Goal: Task Accomplishment & Management: Complete application form

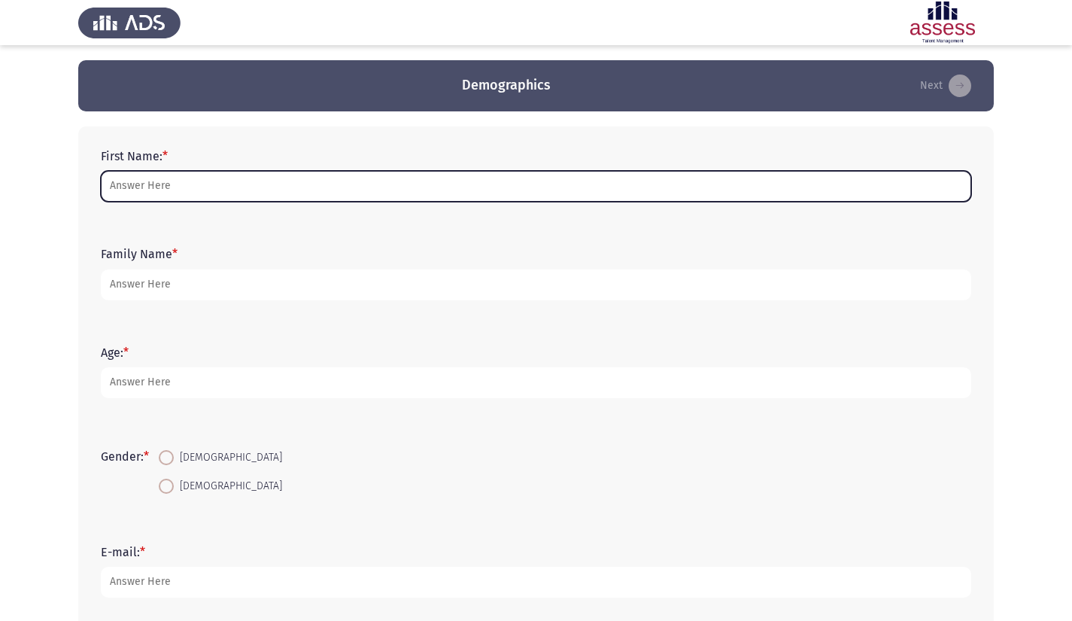
click at [365, 190] on input "First Name: *" at bounding box center [536, 186] width 871 height 31
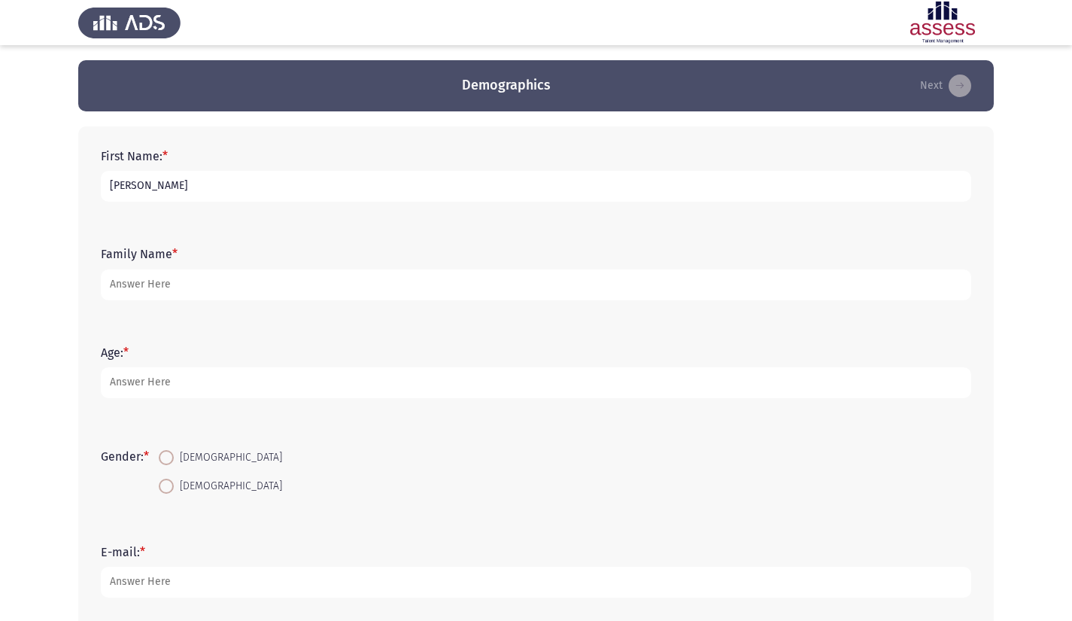
type input "[PERSON_NAME]"
type input "Albahar"
type input "34"
click at [166, 463] on span at bounding box center [166, 457] width 15 height 15
click at [166, 463] on input "[DEMOGRAPHIC_DATA]" at bounding box center [166, 457] width 15 height 15
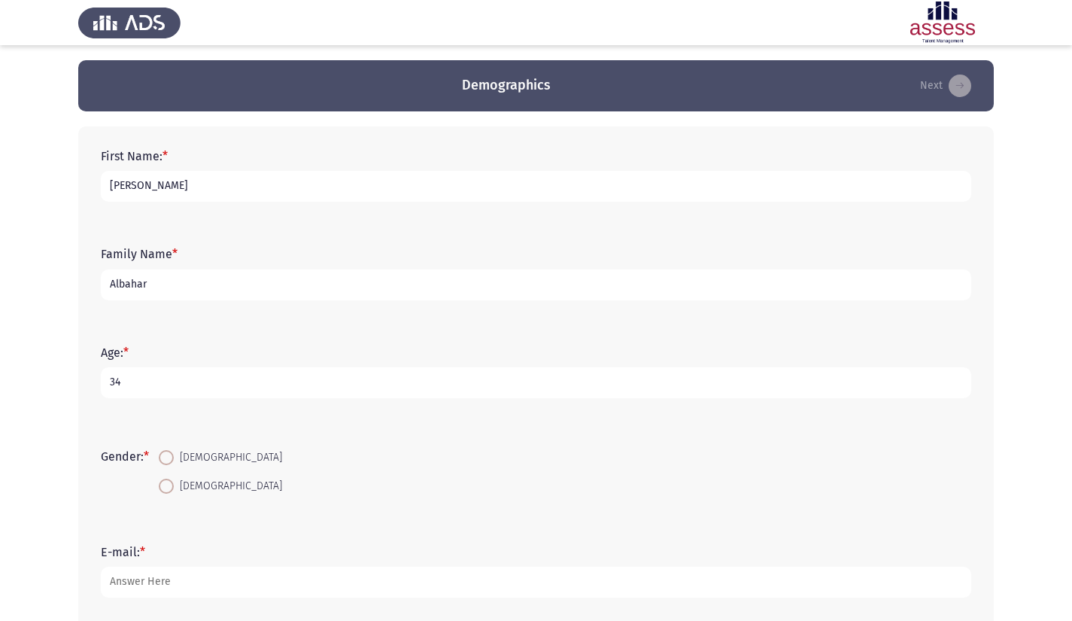
radio input "true"
click at [148, 578] on input "E-mail: *" at bounding box center [536, 582] width 871 height 31
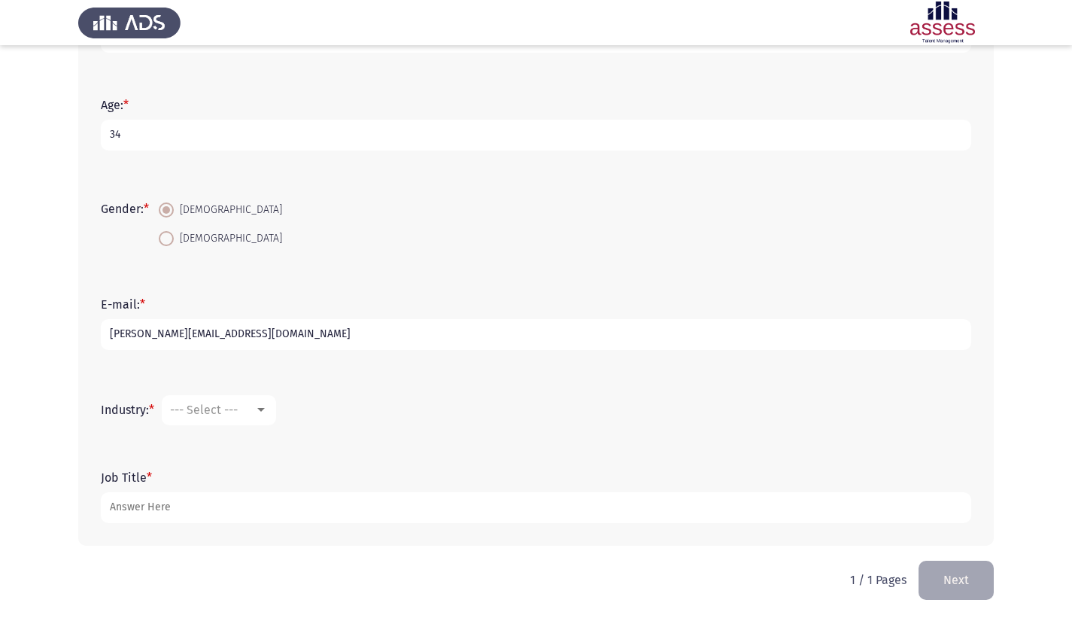
scroll to position [247, 0]
type input "[PERSON_NAME][EMAIL_ADDRESS][DOMAIN_NAME]"
click at [190, 414] on span "--- Select ---" at bounding box center [204, 410] width 68 height 14
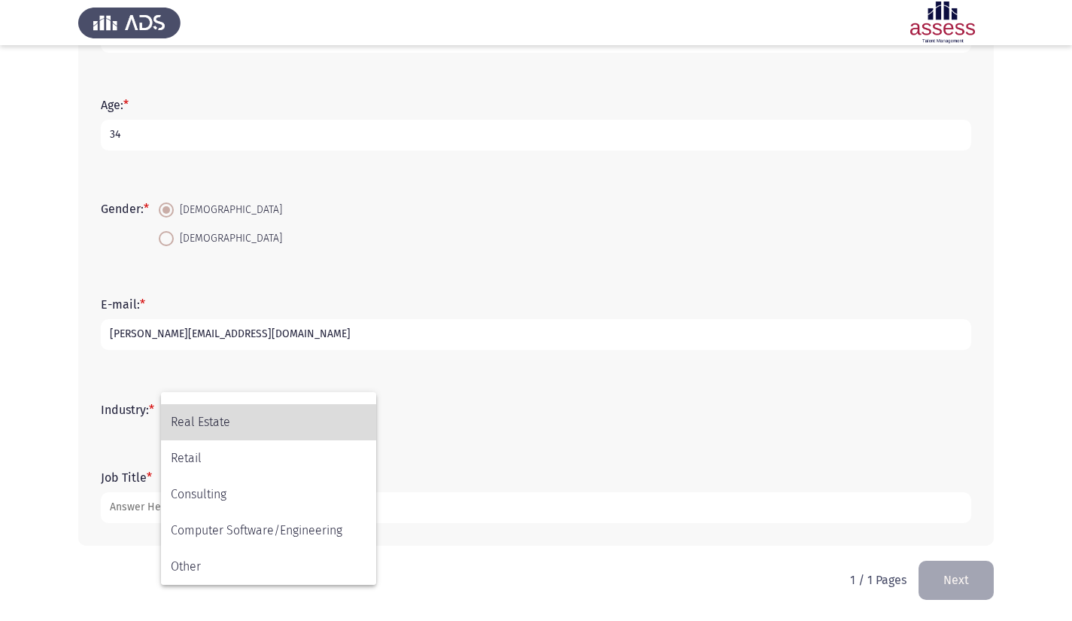
click at [303, 426] on span "Real Estate" at bounding box center [269, 422] width 196 height 36
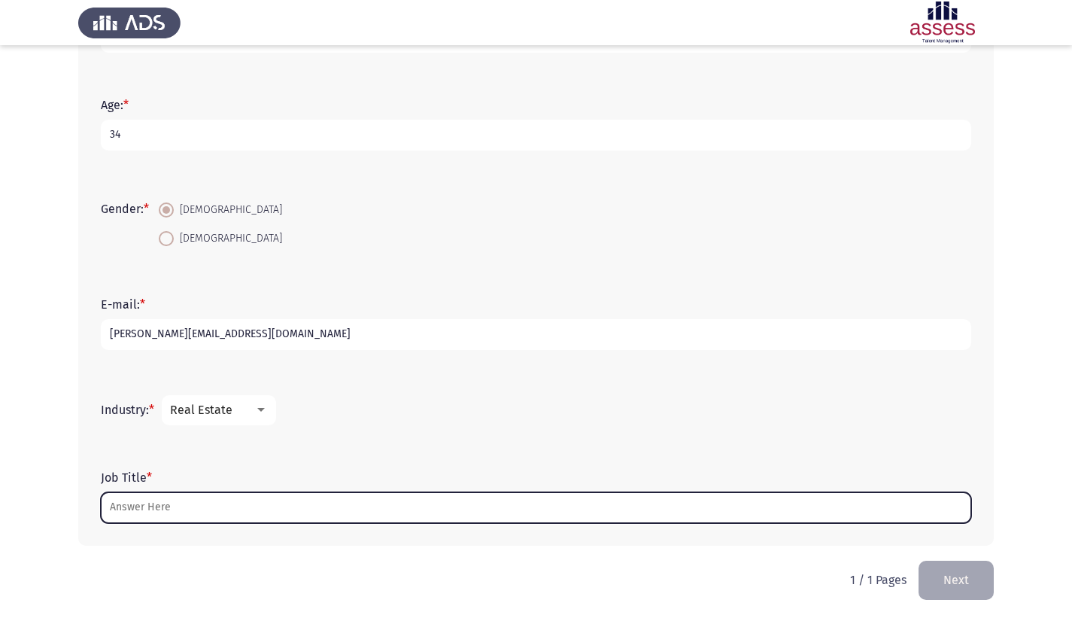
click at [273, 513] on input "Job Title *" at bounding box center [536, 507] width 871 height 31
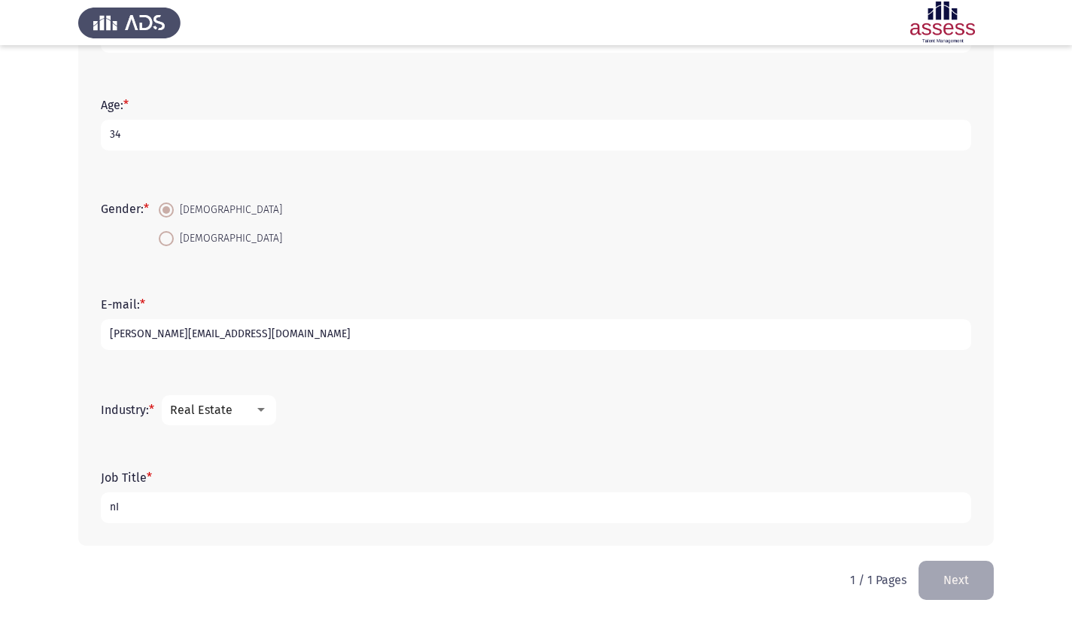
type input "n"
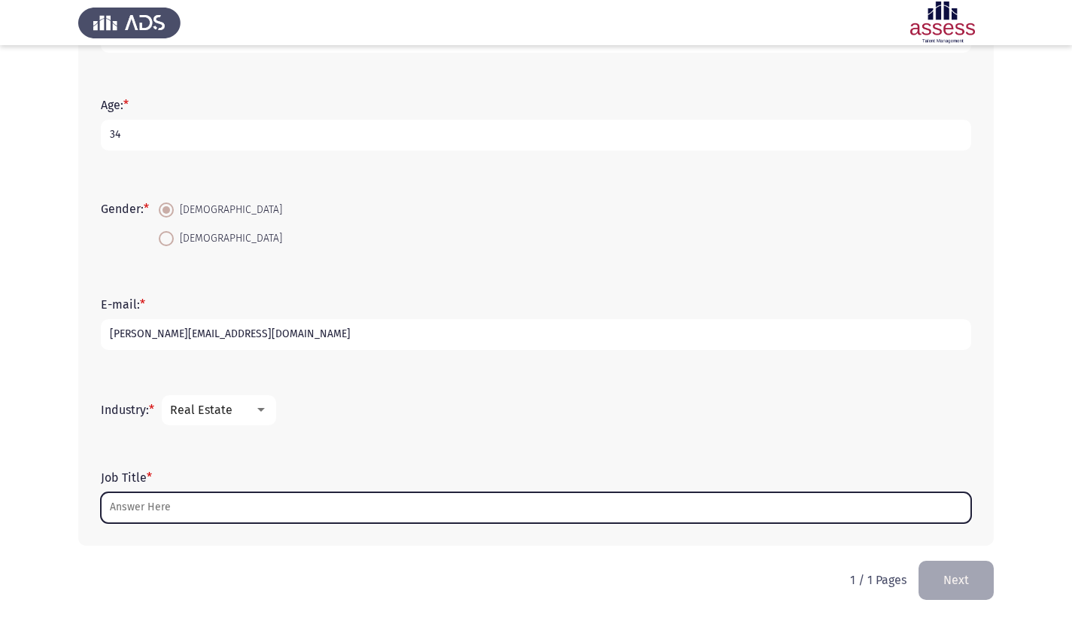
click at [637, 502] on input "Job Title *" at bounding box center [536, 507] width 871 height 31
click at [225, 503] on input "Job Title *" at bounding box center [536, 507] width 871 height 31
click at [323, 509] on input "Job Title *" at bounding box center [536, 507] width 871 height 31
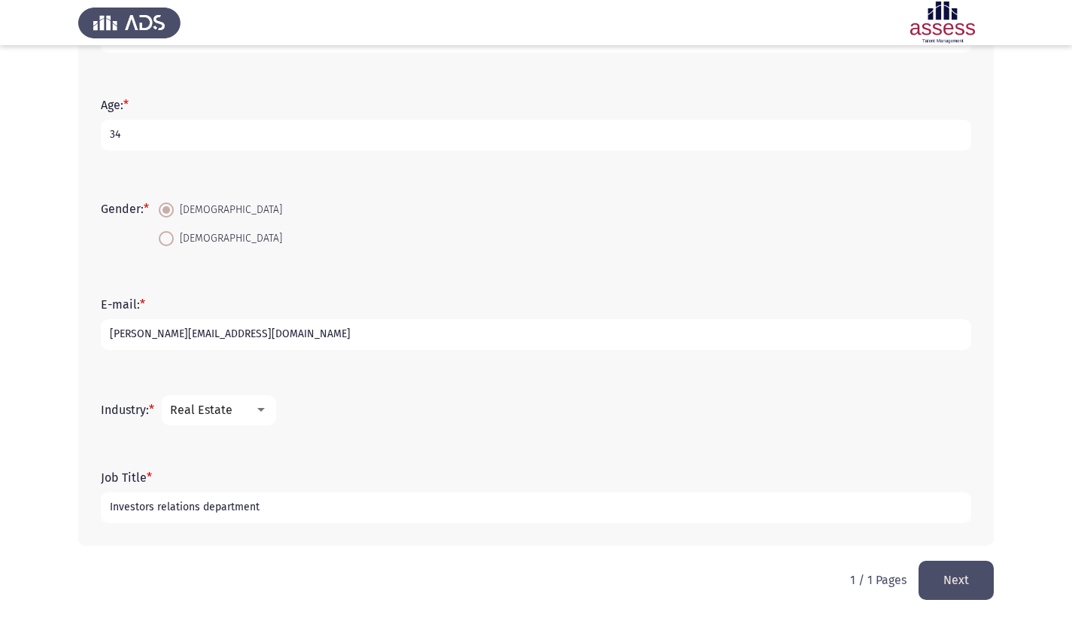
type input "Investors relations department"
click at [966, 582] on button "Next" at bounding box center [956, 580] width 75 height 38
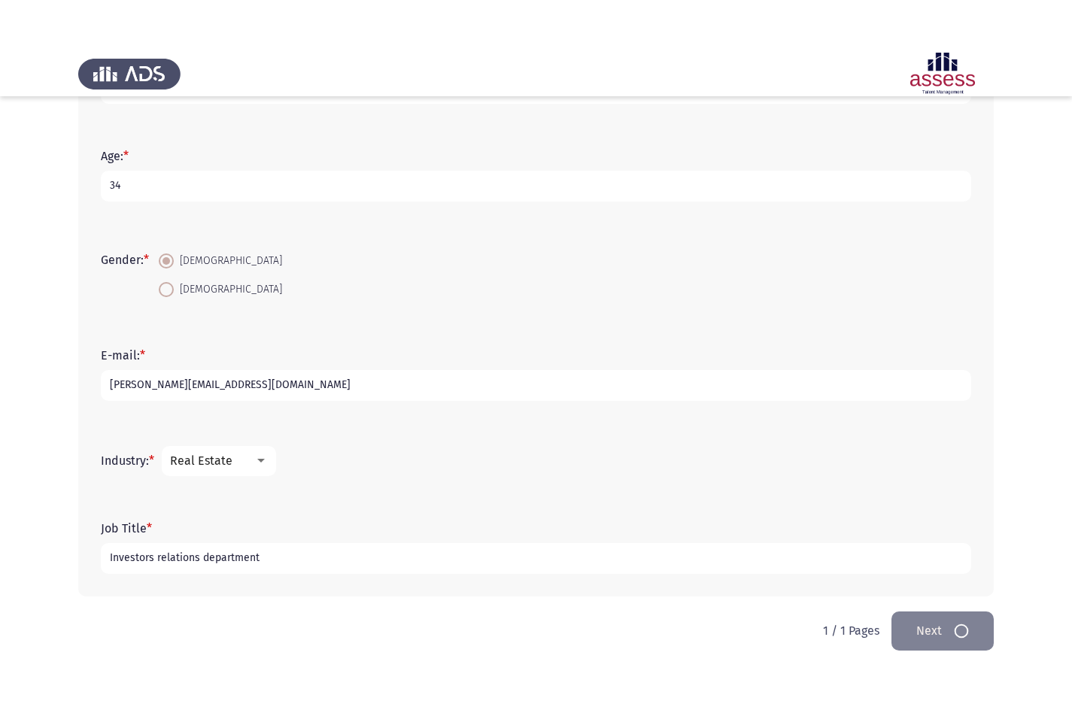
scroll to position [0, 0]
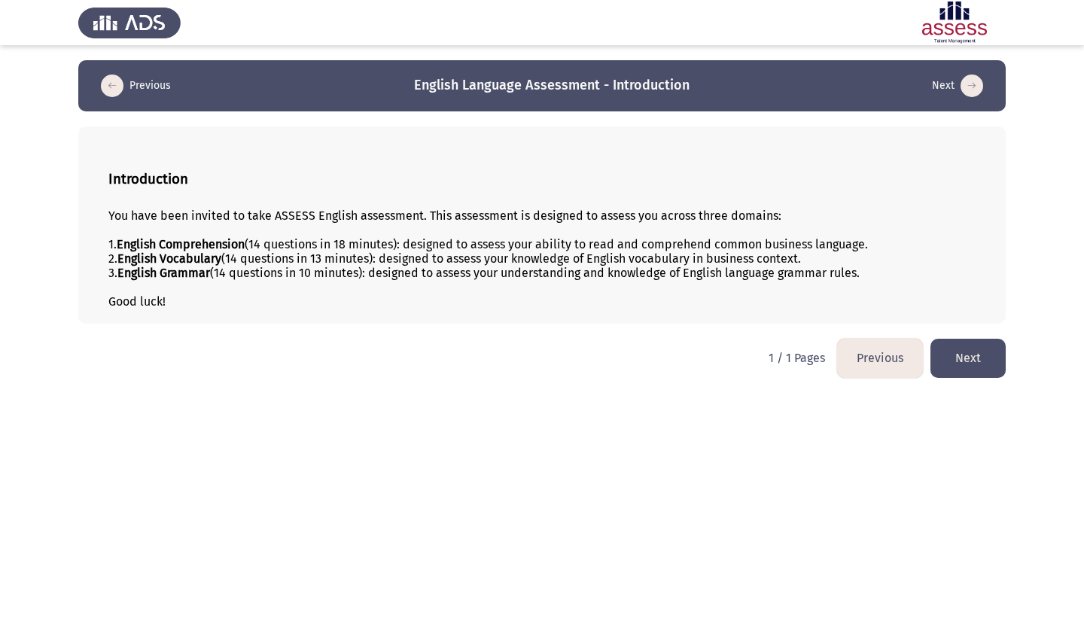
click at [984, 373] on button "Next" at bounding box center [967, 358] width 75 height 38
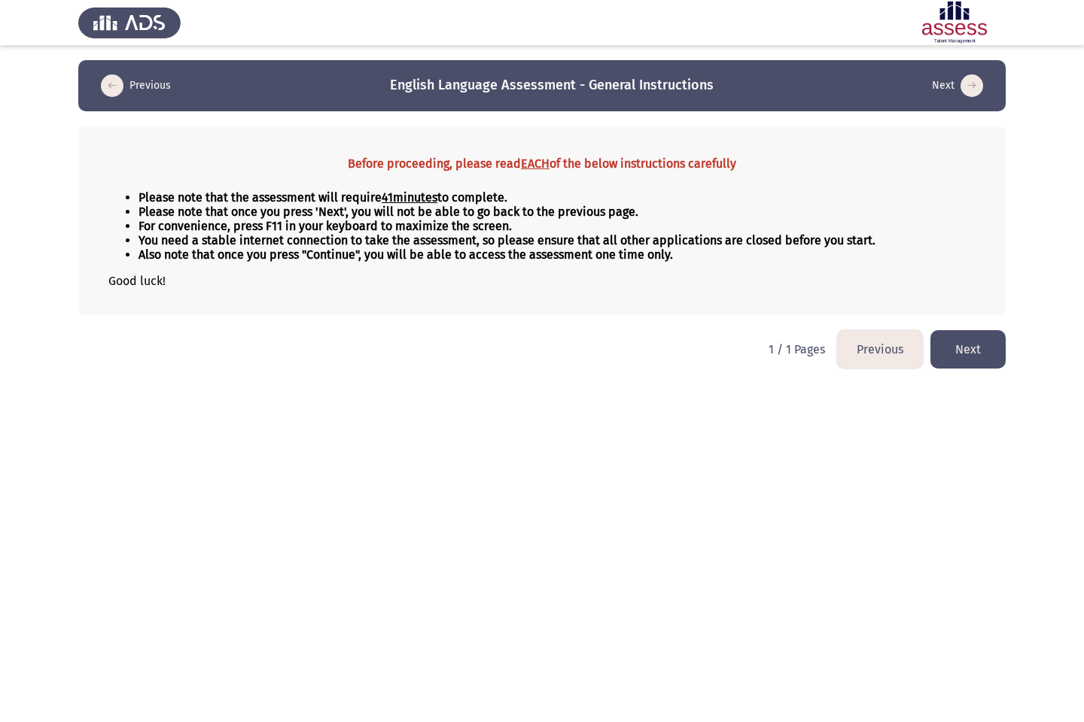
click at [963, 349] on button "Next" at bounding box center [967, 349] width 75 height 38
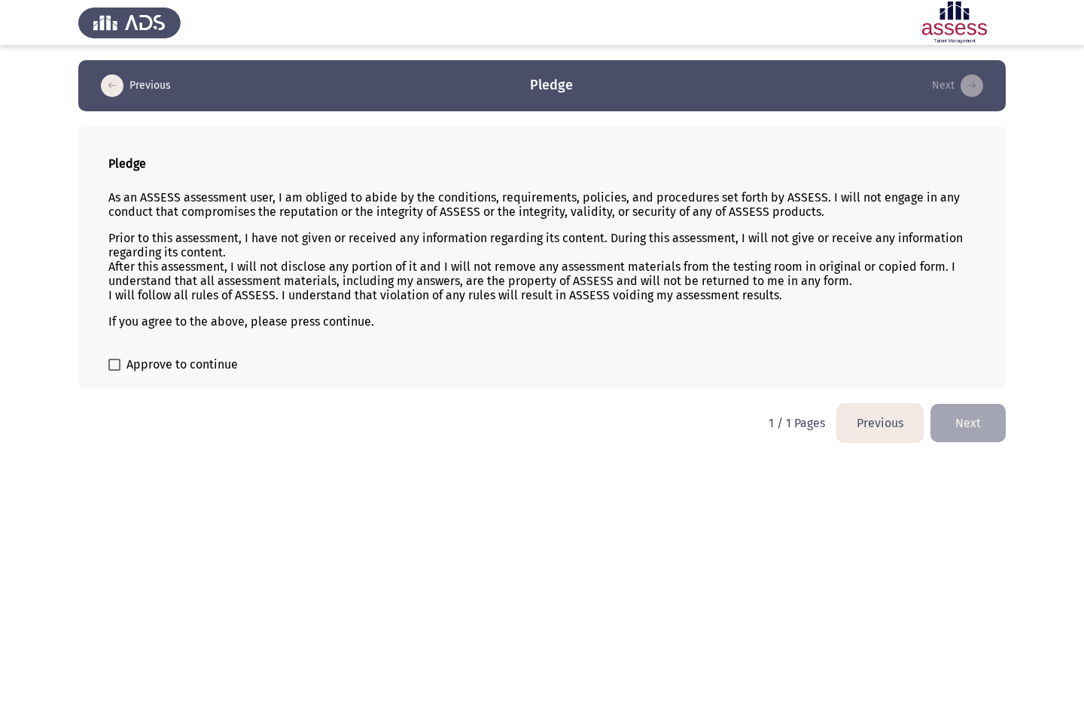
click at [112, 360] on span at bounding box center [114, 365] width 12 height 12
click at [114, 371] on input "Approve to continue" at bounding box center [114, 371] width 1 height 1
checkbox input "true"
click at [969, 434] on button "Next" at bounding box center [967, 423] width 75 height 38
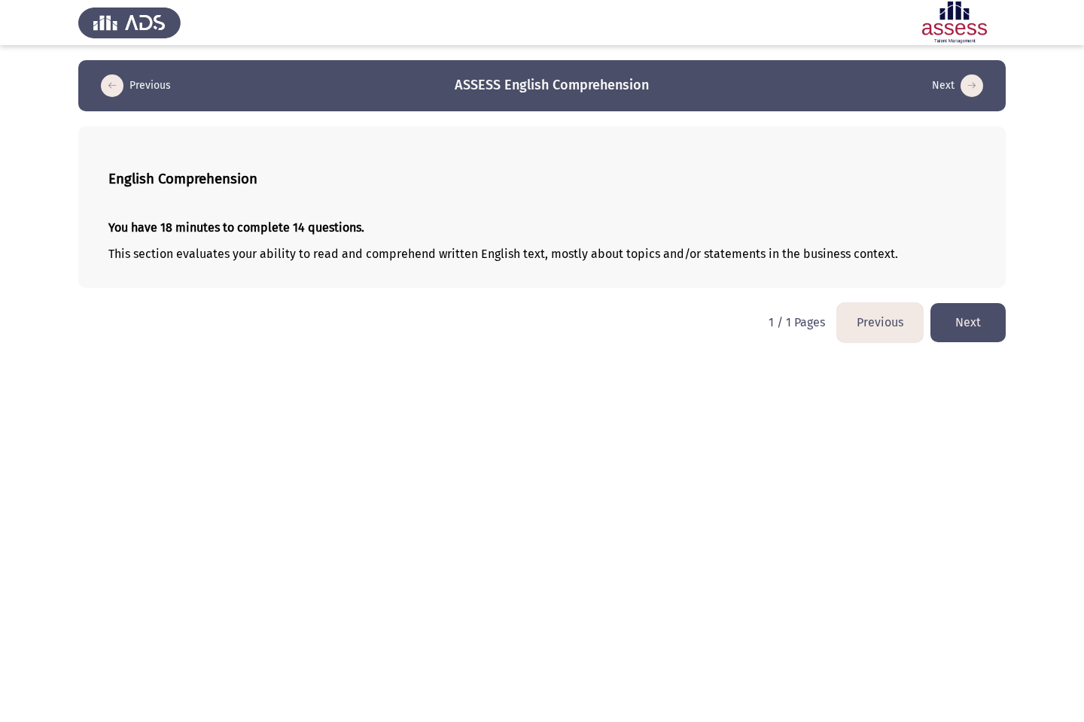
click at [972, 326] on button "Next" at bounding box center [967, 322] width 75 height 38
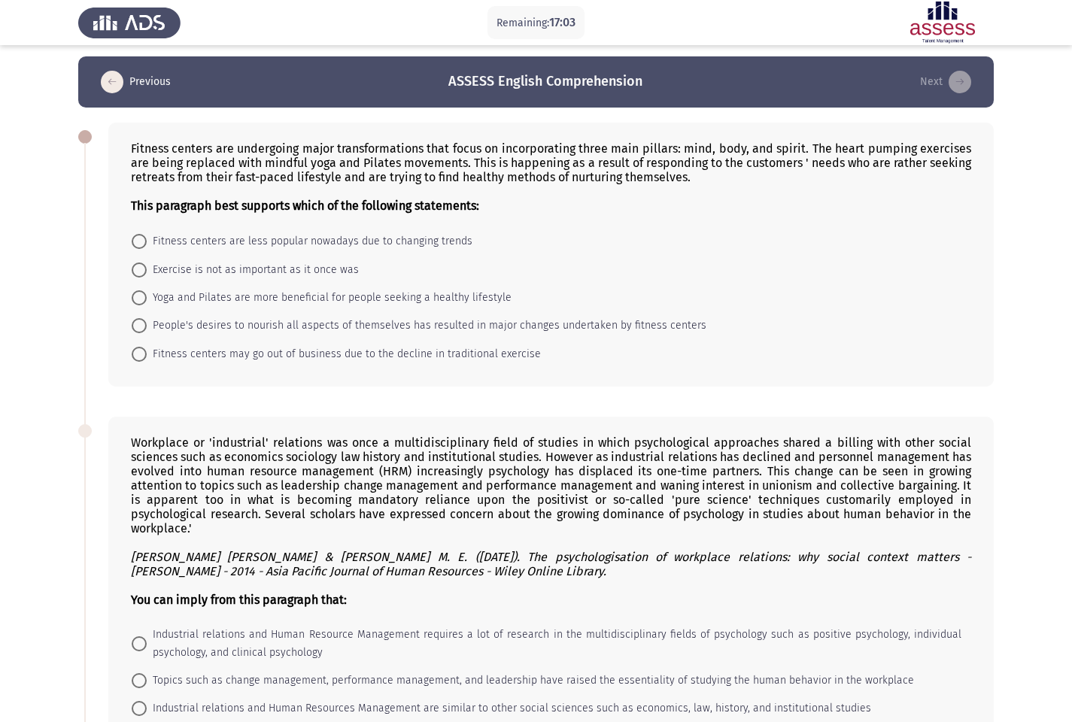
scroll to position [3, 0]
click at [143, 330] on span at bounding box center [139, 326] width 15 height 15
click at [143, 330] on input "People's desires to nourish all aspects of themselves has resulted in major cha…" at bounding box center [139, 326] width 15 height 15
radio input "true"
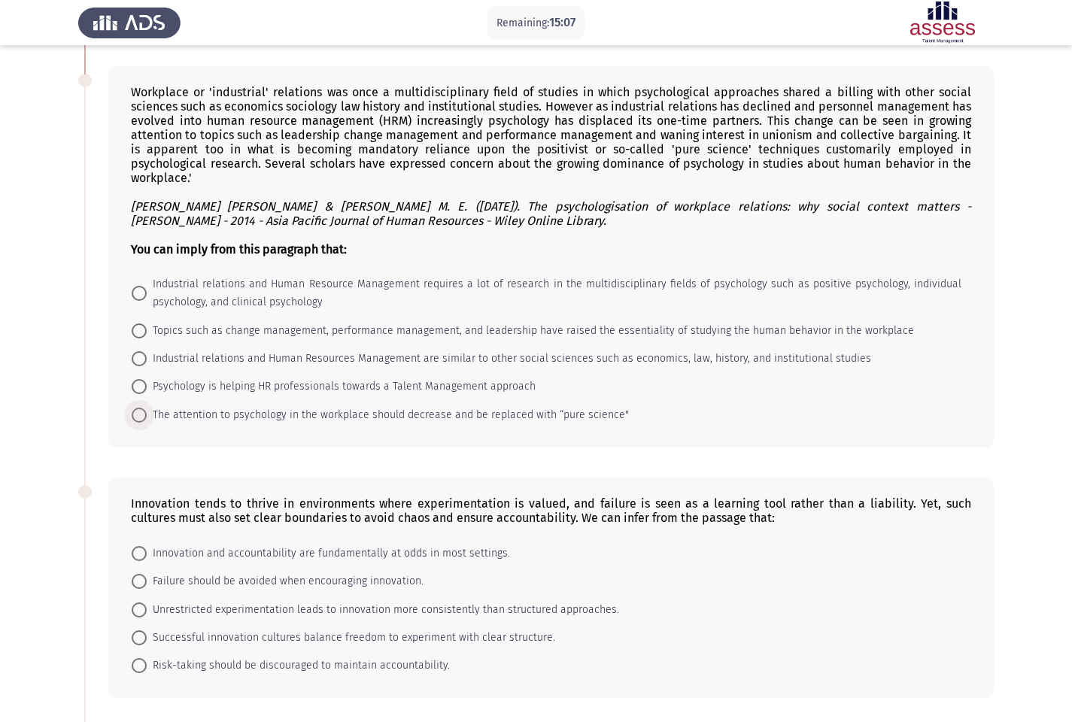
scroll to position [353, 0]
click at [141, 324] on span at bounding box center [139, 331] width 15 height 15
click at [141, 324] on input "Topics such as change management, performance management, and leadership have r…" at bounding box center [139, 331] width 15 height 15
radio input "true"
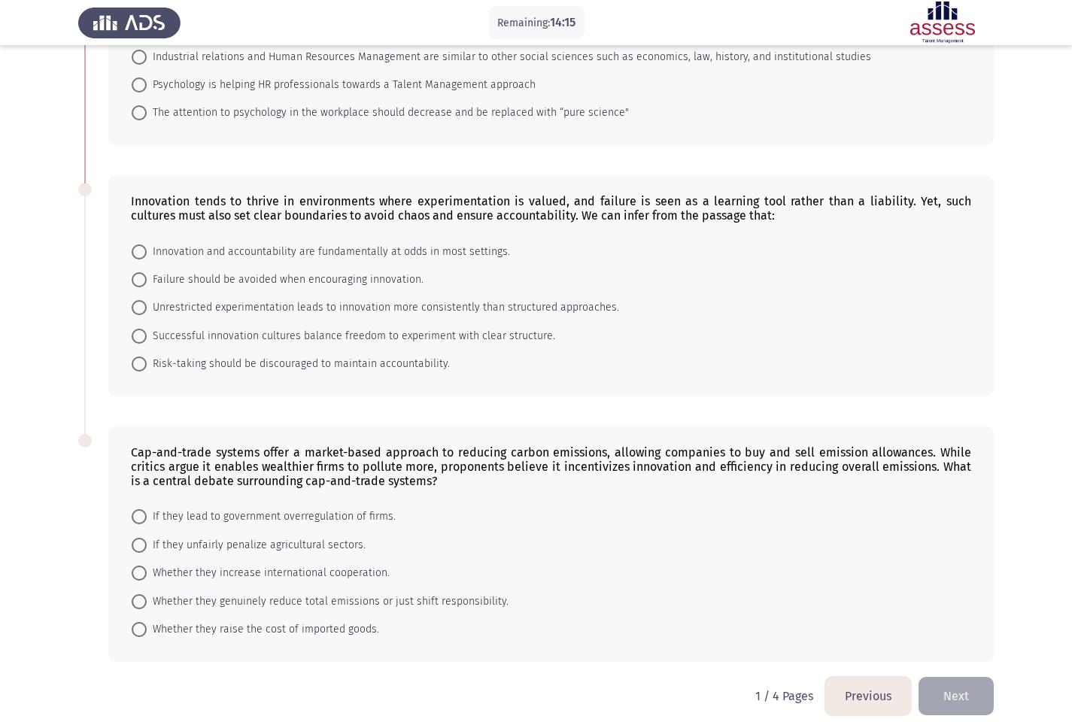
scroll to position [653, 0]
click at [139, 301] on span at bounding box center [139, 308] width 15 height 15
click at [139, 301] on input "Unrestricted experimentation leads to innovation more consistently than structu…" at bounding box center [139, 308] width 15 height 15
radio input "true"
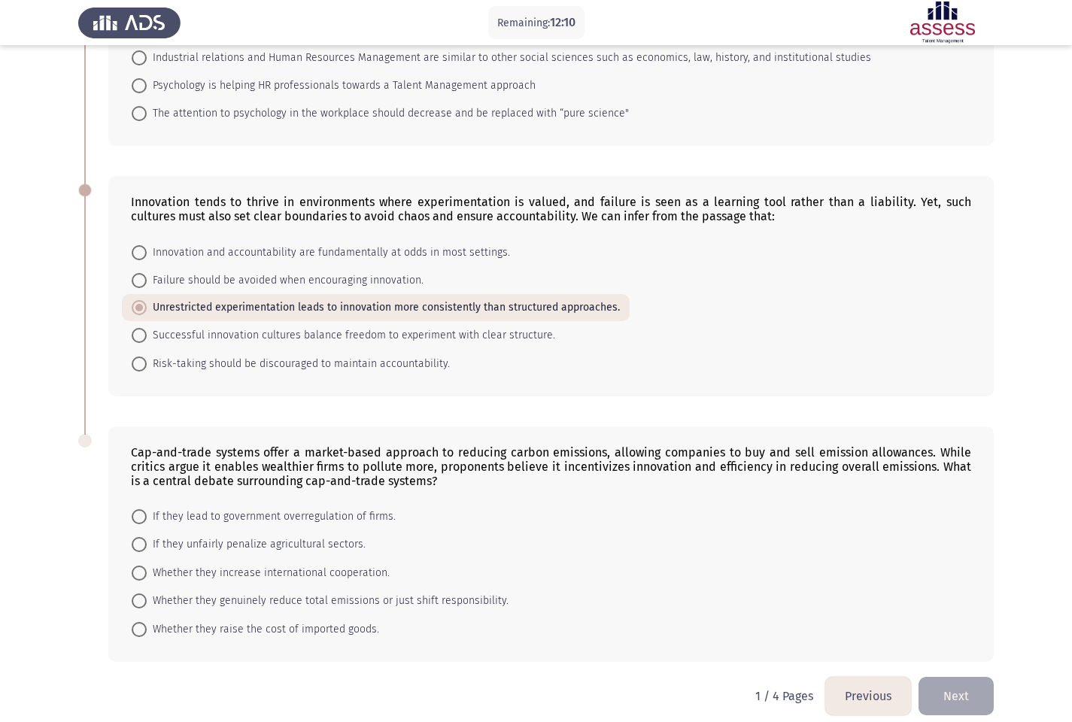
click at [141, 537] on span at bounding box center [139, 544] width 15 height 15
click at [141, 537] on input "If they unfairly penalize agricultural sectors." at bounding box center [139, 544] width 15 height 15
radio input "true"
click at [954, 620] on button "Next" at bounding box center [956, 696] width 75 height 38
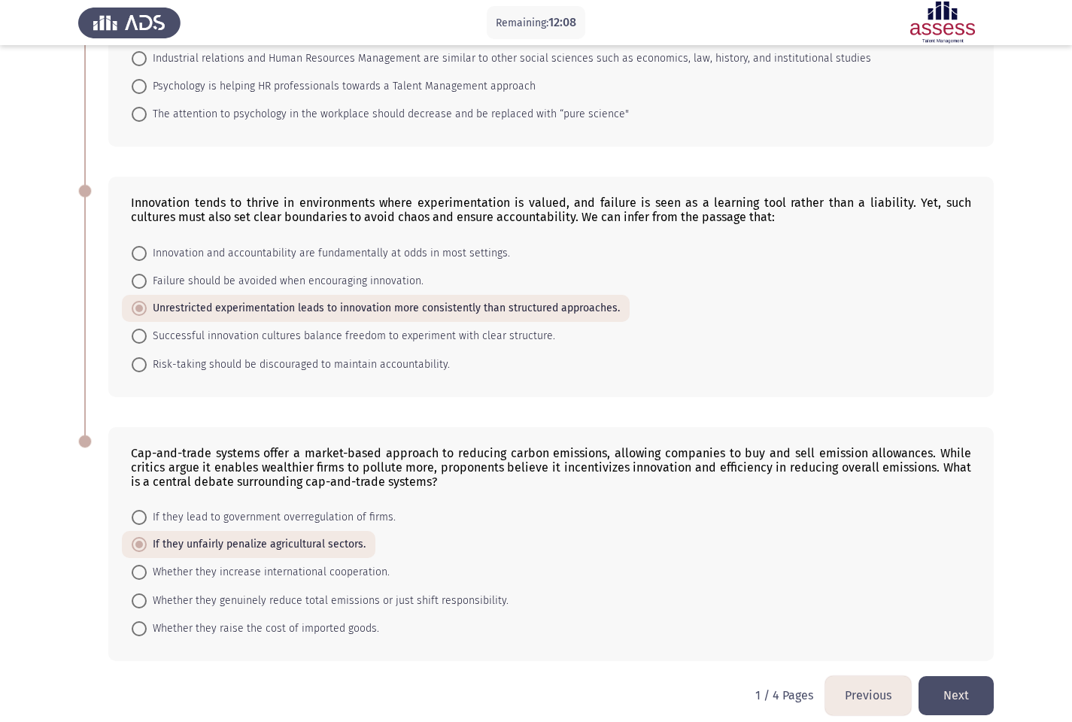
scroll to position [0, 0]
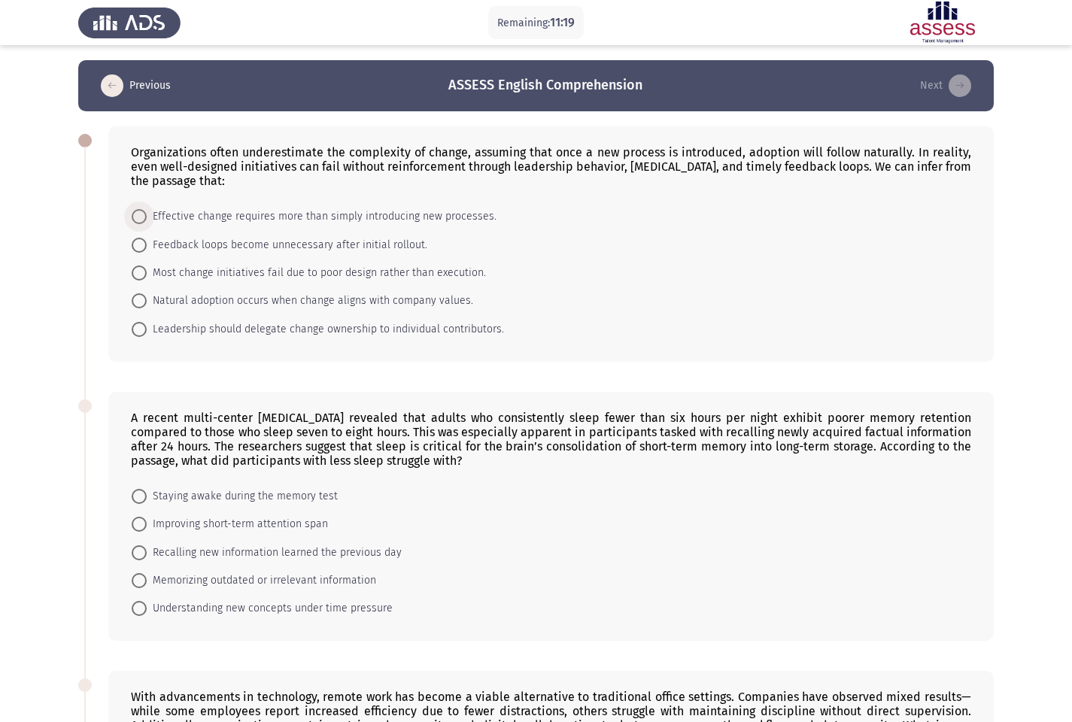
click at [138, 217] on span at bounding box center [139, 216] width 15 height 15
click at [138, 217] on input "Effective change requires more than simply introducing new processes." at bounding box center [139, 216] width 15 height 15
radio input "true"
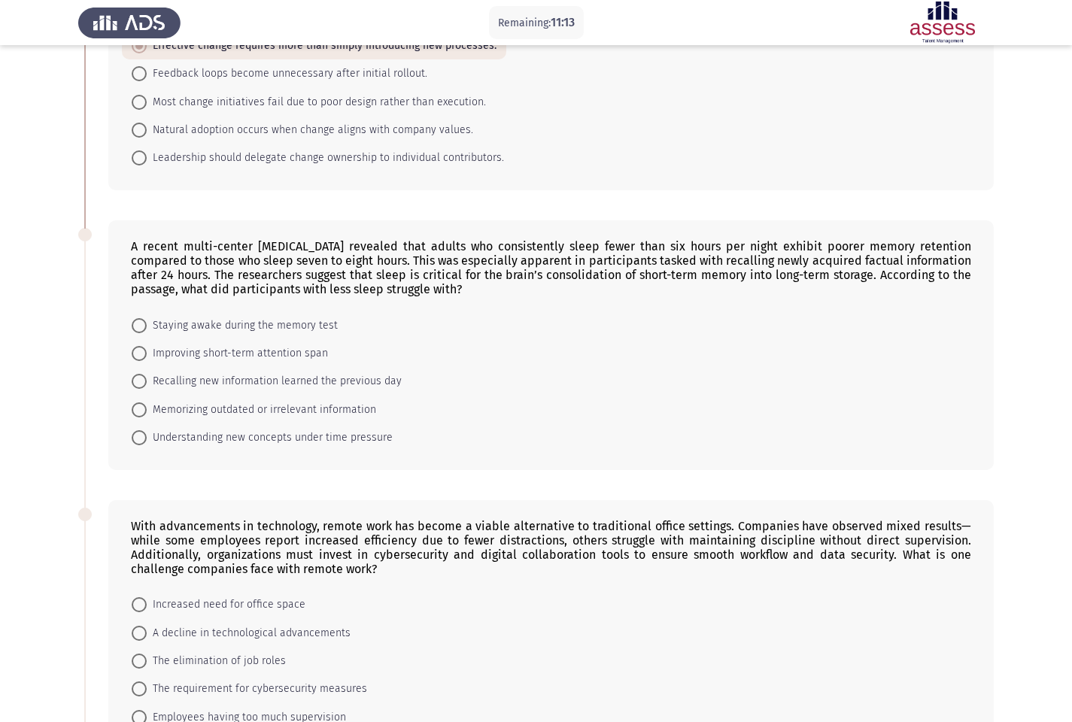
scroll to position [172, 0]
click at [139, 354] on span at bounding box center [139, 352] width 15 height 15
click at [139, 354] on input "Improving short-term attention span" at bounding box center [139, 352] width 15 height 15
radio input "true"
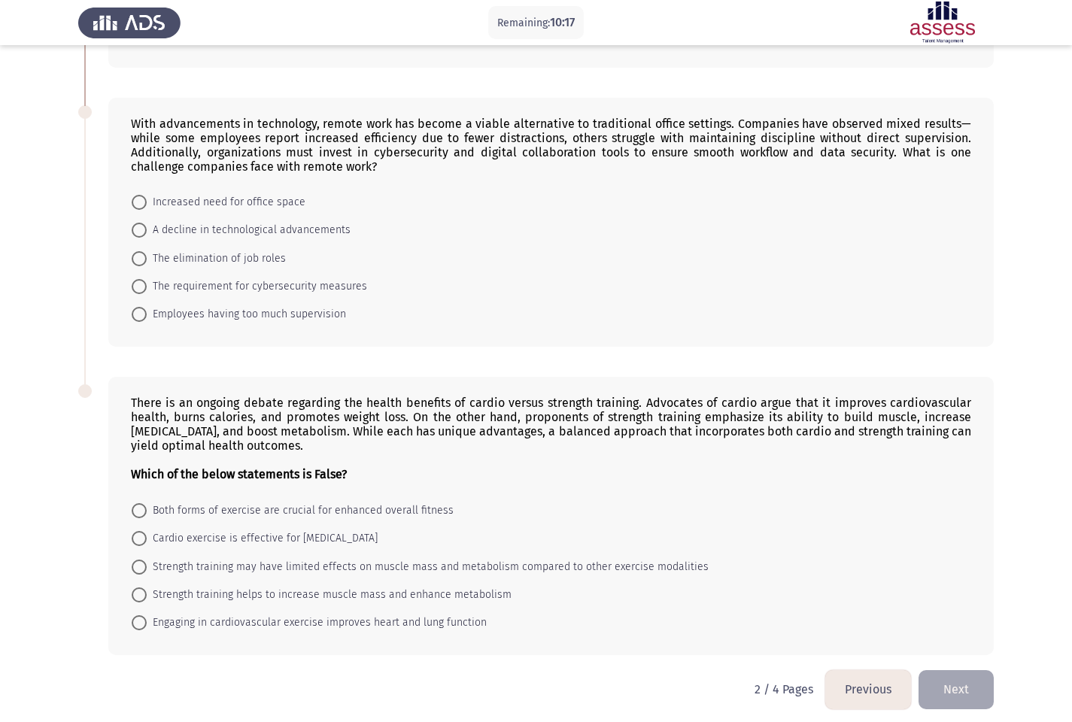
scroll to position [571, 0]
click at [144, 288] on span at bounding box center [139, 287] width 15 height 15
click at [144, 288] on input "The requirement for cybersecurity measures" at bounding box center [139, 287] width 15 height 15
radio input "true"
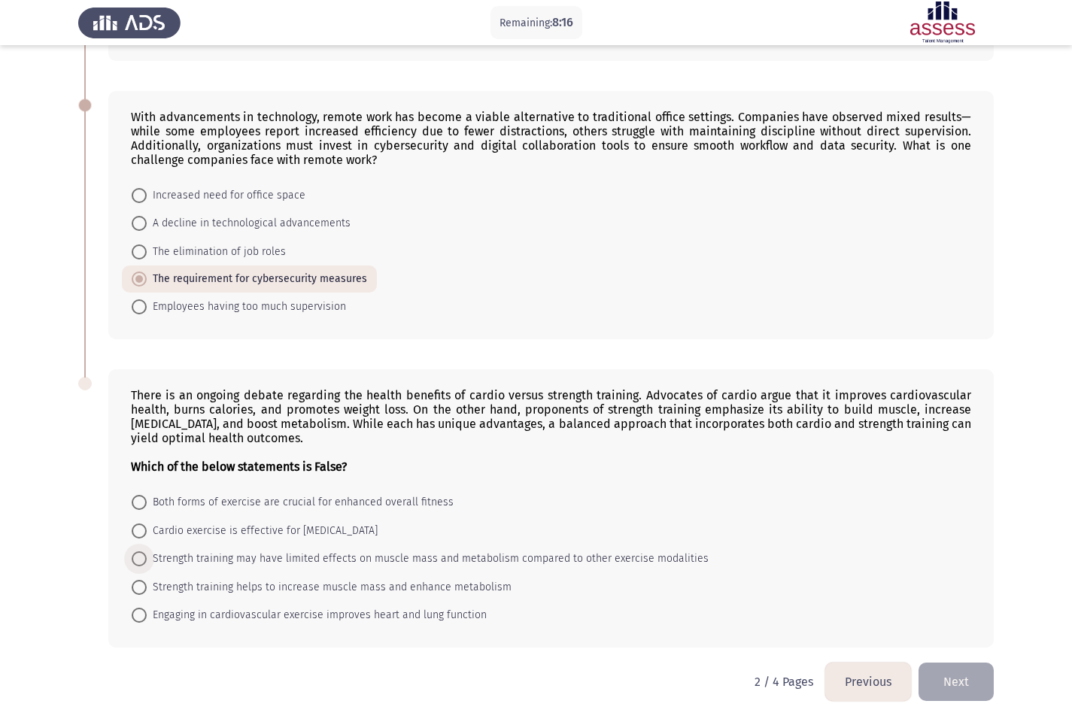
click at [139, 559] on span at bounding box center [139, 559] width 0 height 0
click at [139, 558] on input "Strength training may have limited effects on muscle mass and metabolism compar…" at bounding box center [139, 559] width 15 height 15
radio input "true"
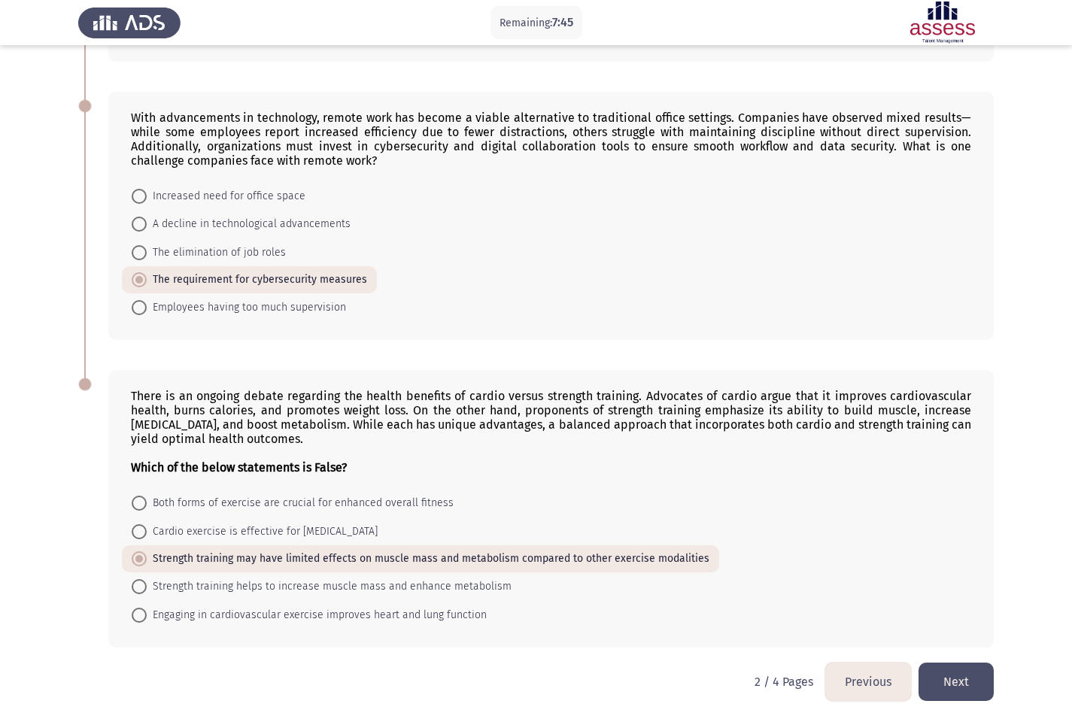
click at [960, 620] on button "Next" at bounding box center [956, 682] width 75 height 38
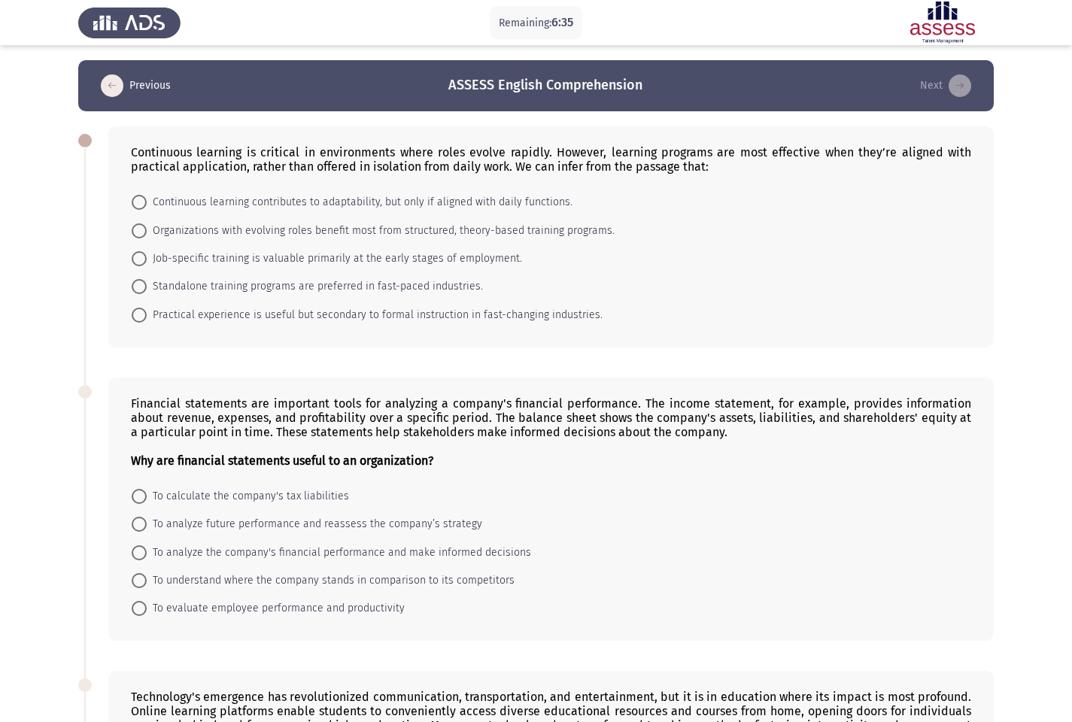
click at [126, 277] on mat-radio-button "Standalone training programs are preferred in fast-paced industries." at bounding box center [307, 286] width 371 height 28
click at [144, 259] on span at bounding box center [139, 258] width 15 height 15
click at [144, 259] on input "Job-specific training is valuable primarily at the early stages of employment." at bounding box center [139, 258] width 15 height 15
radio input "true"
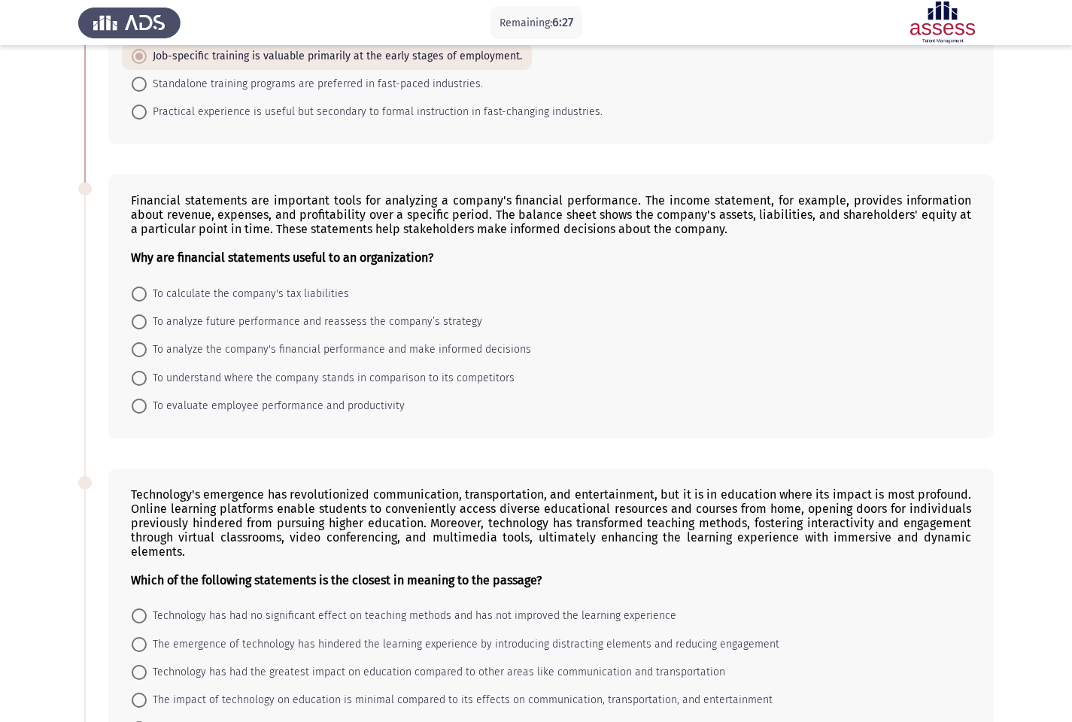
scroll to position [200, 0]
click at [138, 351] on span at bounding box center [139, 351] width 15 height 15
click at [138, 351] on input "To analyze the company's financial performance and make informed decisions" at bounding box center [139, 351] width 15 height 15
radio input "true"
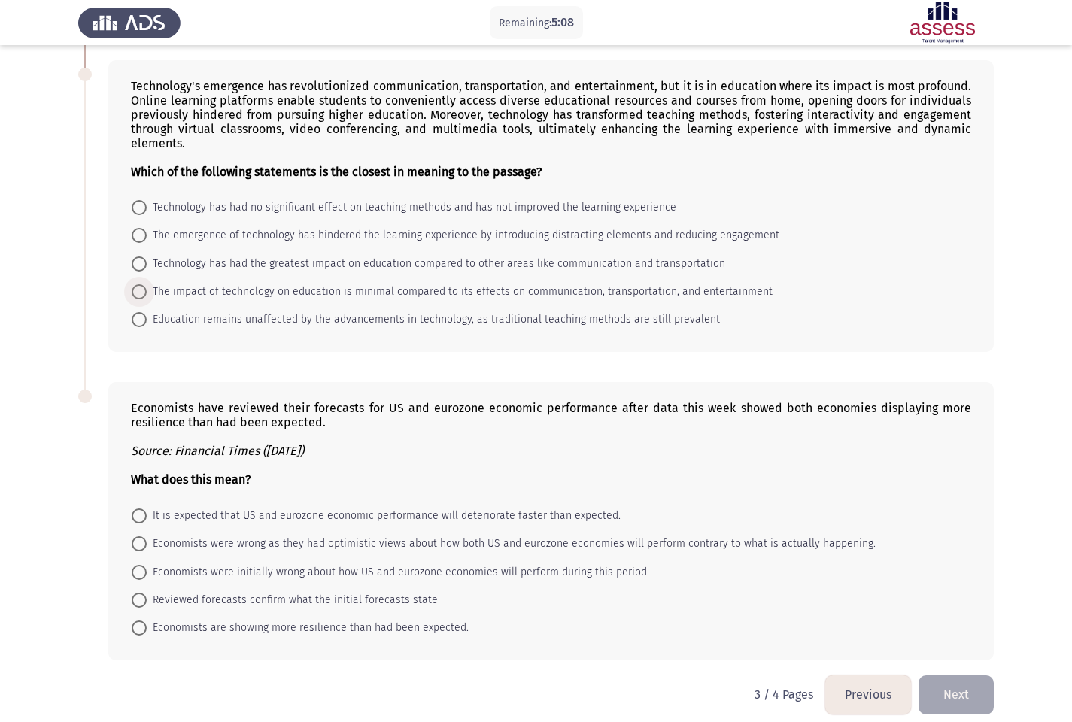
scroll to position [609, 0]
click at [139, 293] on span at bounding box center [139, 293] width 0 height 0
click at [139, 293] on input "The impact of technology on education is minimal compared to its effects on com…" at bounding box center [139, 292] width 15 height 15
radio input "true"
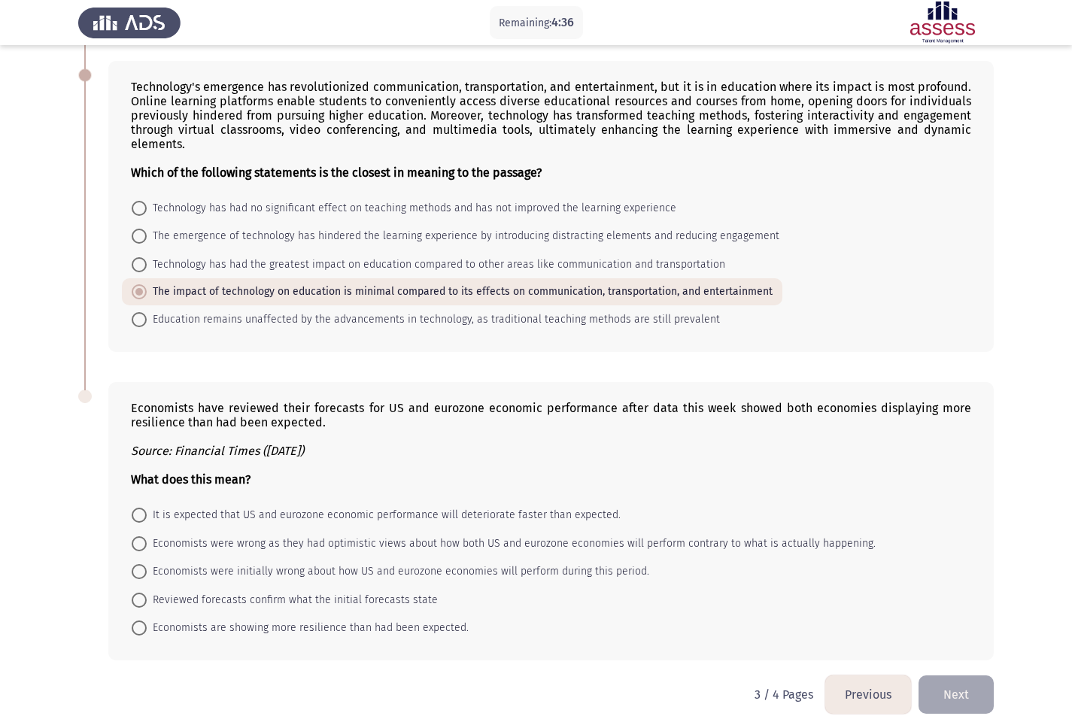
scroll to position [622, 0]
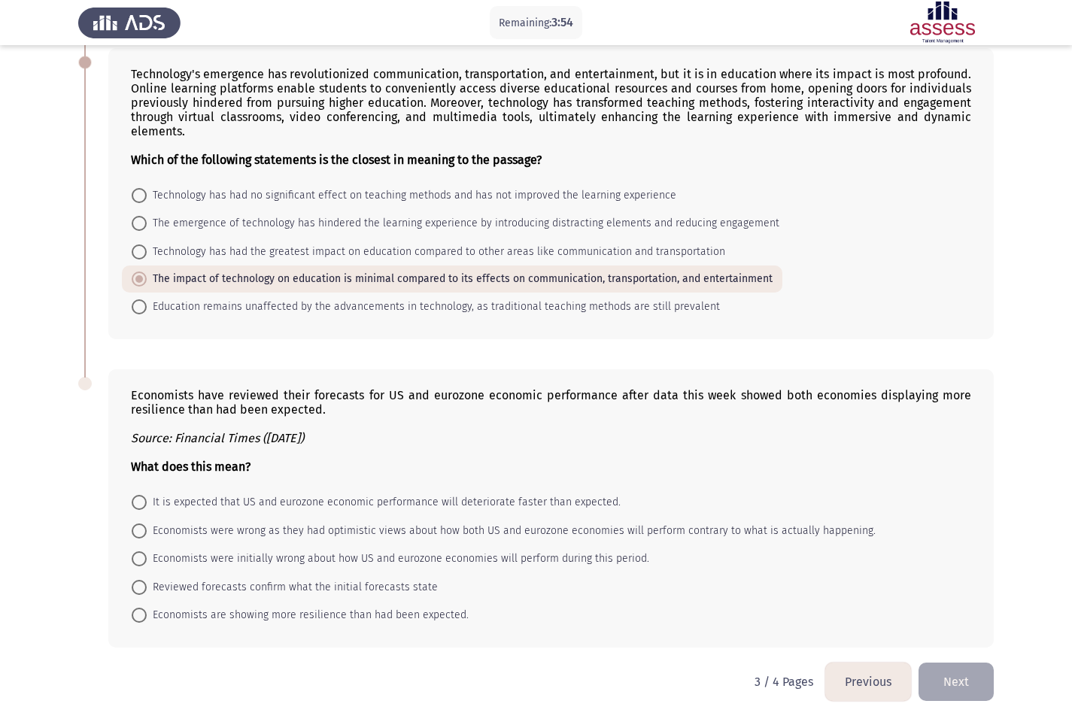
click at [139, 559] on span at bounding box center [139, 559] width 0 height 0
click at [139, 558] on input "Economists were initially wrong about how US and eurozone economies will perfor…" at bounding box center [139, 559] width 15 height 15
radio input "true"
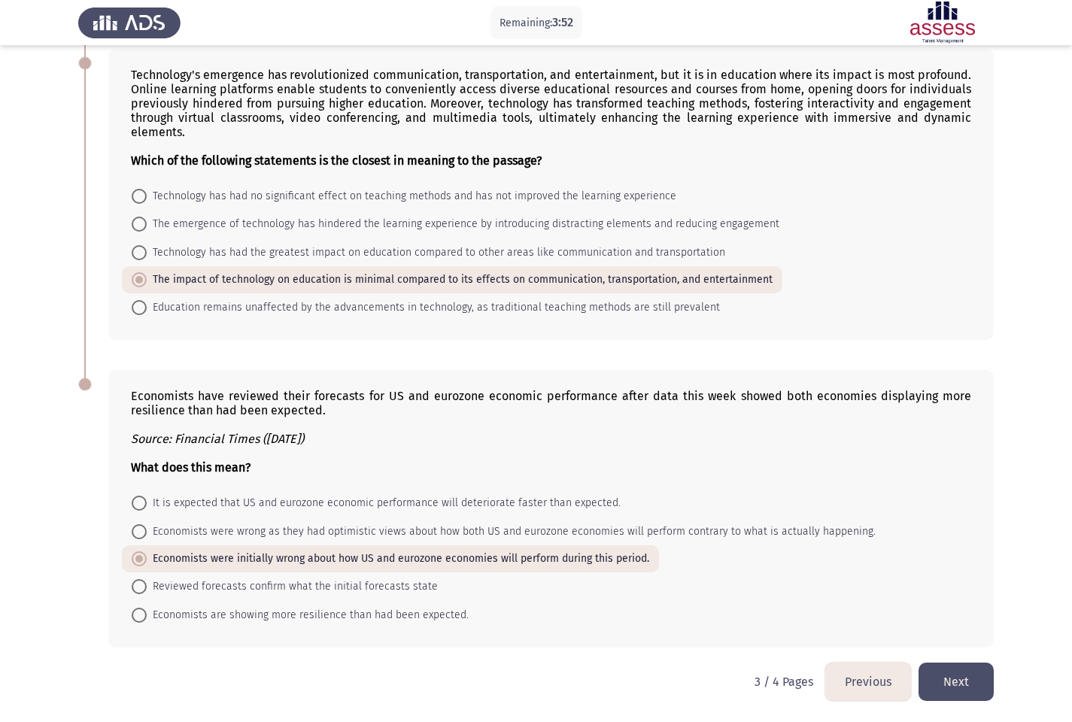
click at [965, 620] on button "Next" at bounding box center [956, 682] width 75 height 38
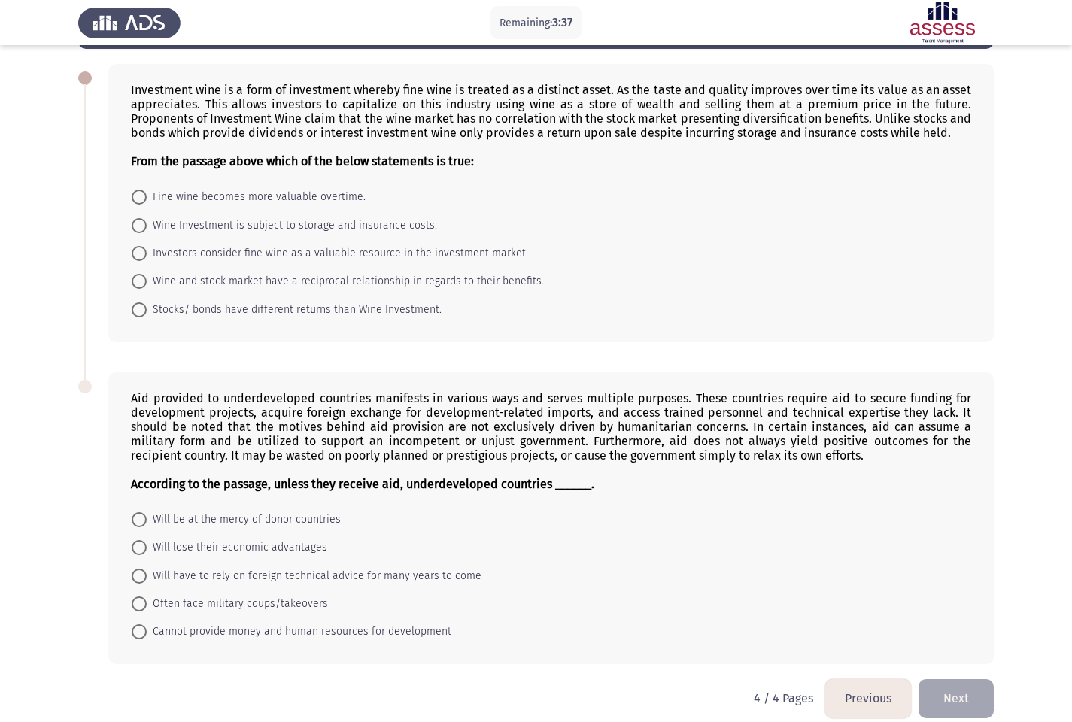
scroll to position [67, 0]
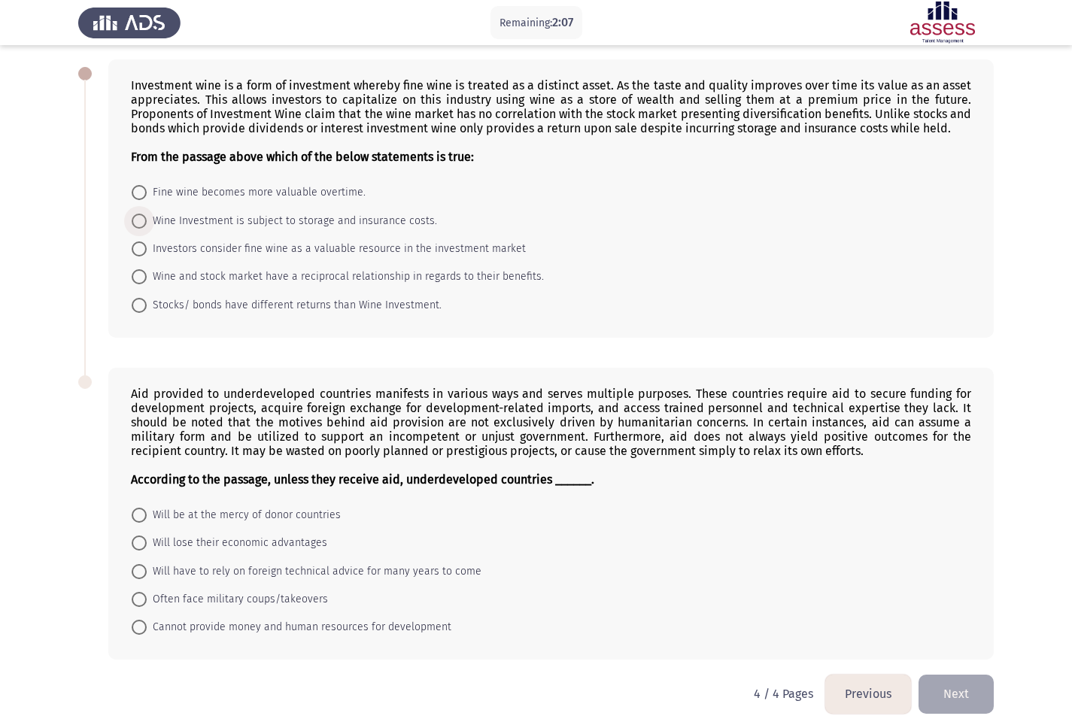
click at [139, 221] on span at bounding box center [139, 221] width 0 height 0
click at [139, 221] on input "Wine Investment is subject to storage and insurance costs." at bounding box center [139, 221] width 15 height 15
radio input "true"
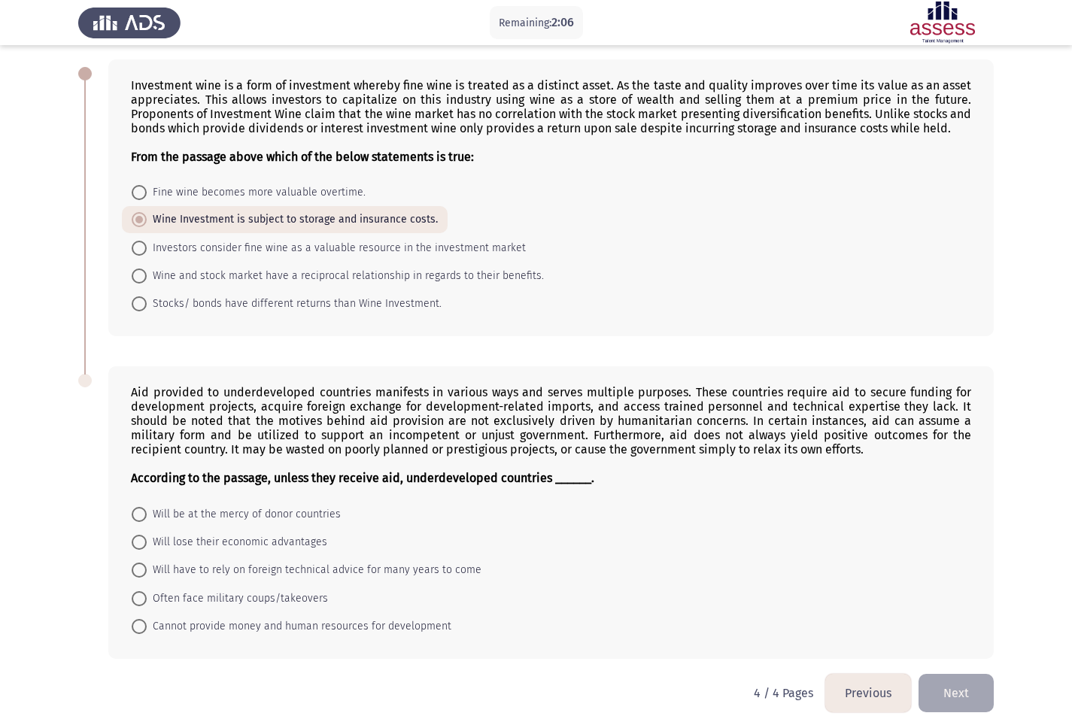
scroll to position [79, 0]
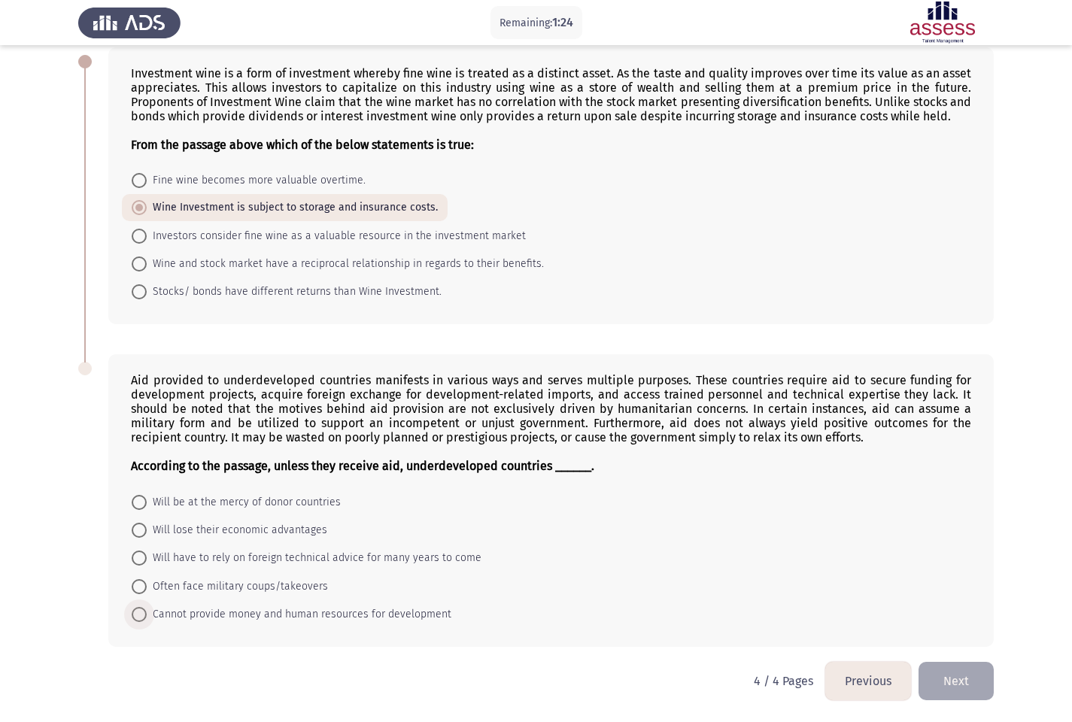
click at [139, 615] on span at bounding box center [139, 615] width 0 height 0
click at [139, 615] on input "Cannot provide money and human resources for development" at bounding box center [139, 614] width 15 height 15
radio input "true"
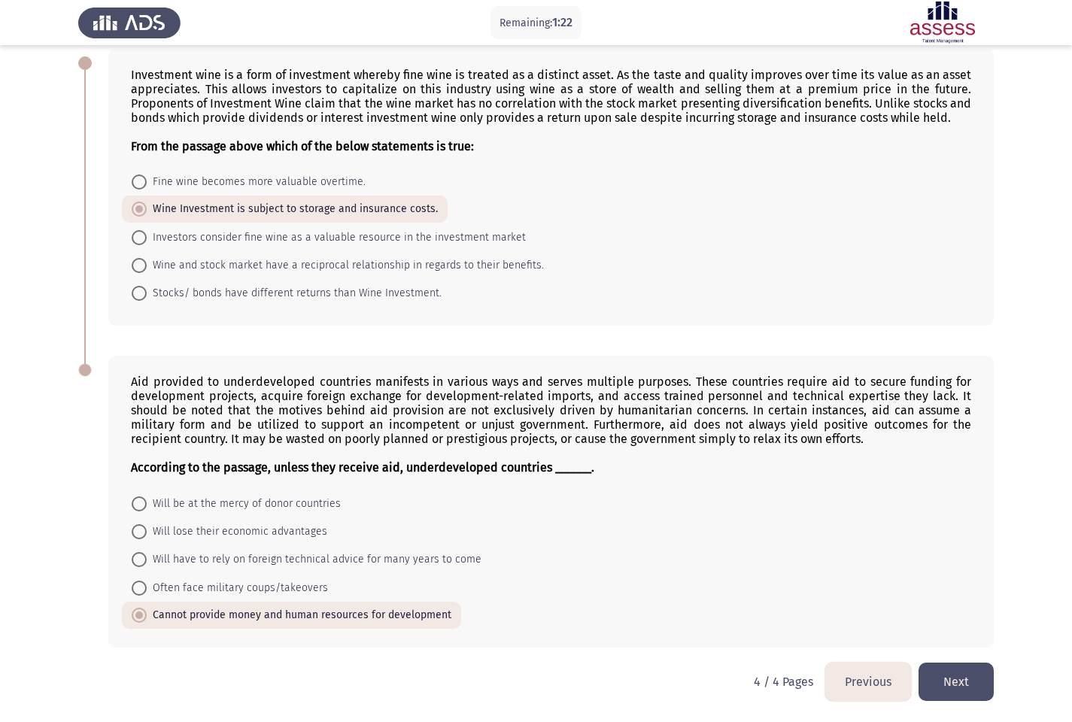
click at [962, 620] on button "Next" at bounding box center [956, 682] width 75 height 38
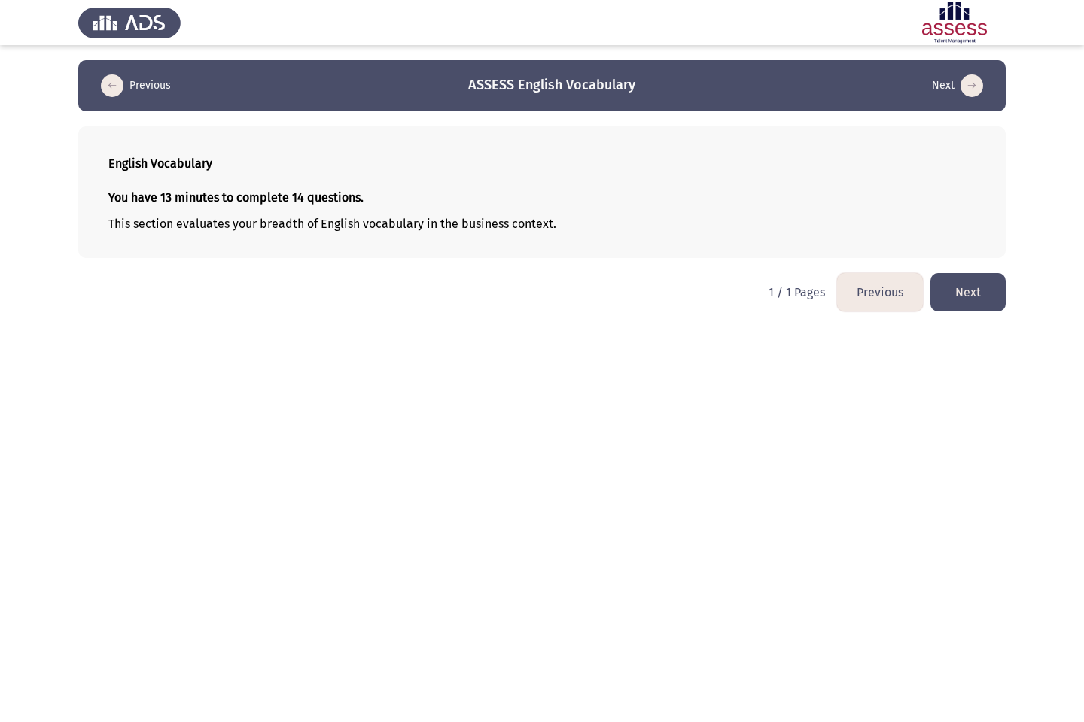
click at [974, 294] on button "Next" at bounding box center [967, 292] width 75 height 38
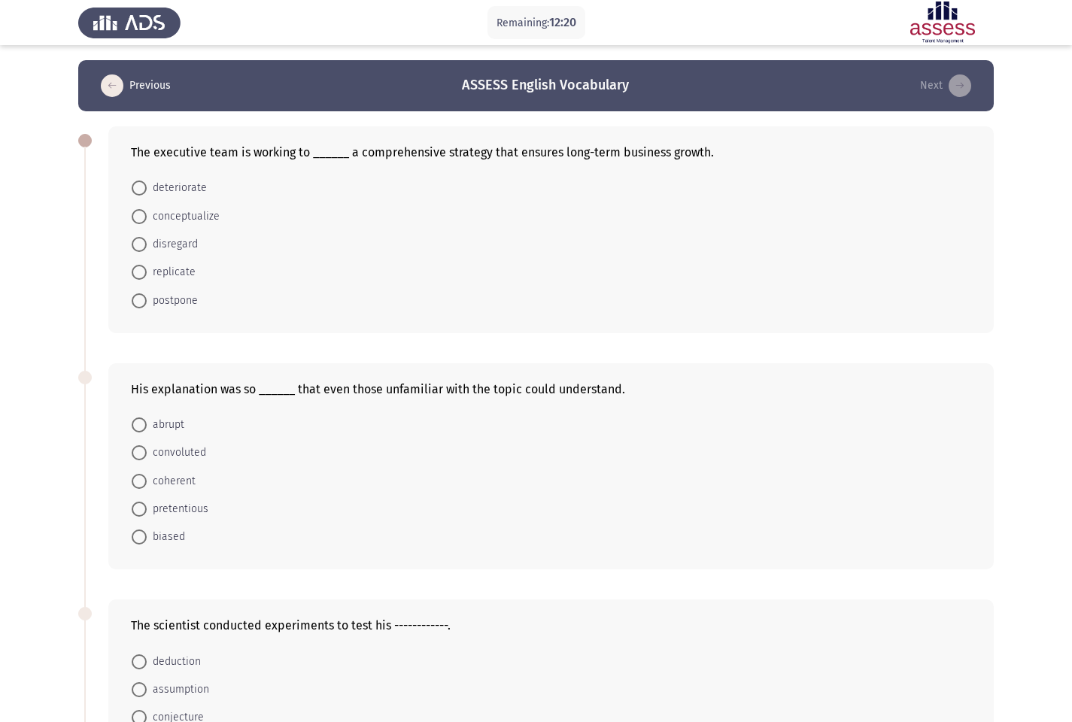
click at [139, 272] on span at bounding box center [139, 272] width 0 height 0
click at [139, 272] on input "replicate" at bounding box center [139, 272] width 15 height 15
radio input "true"
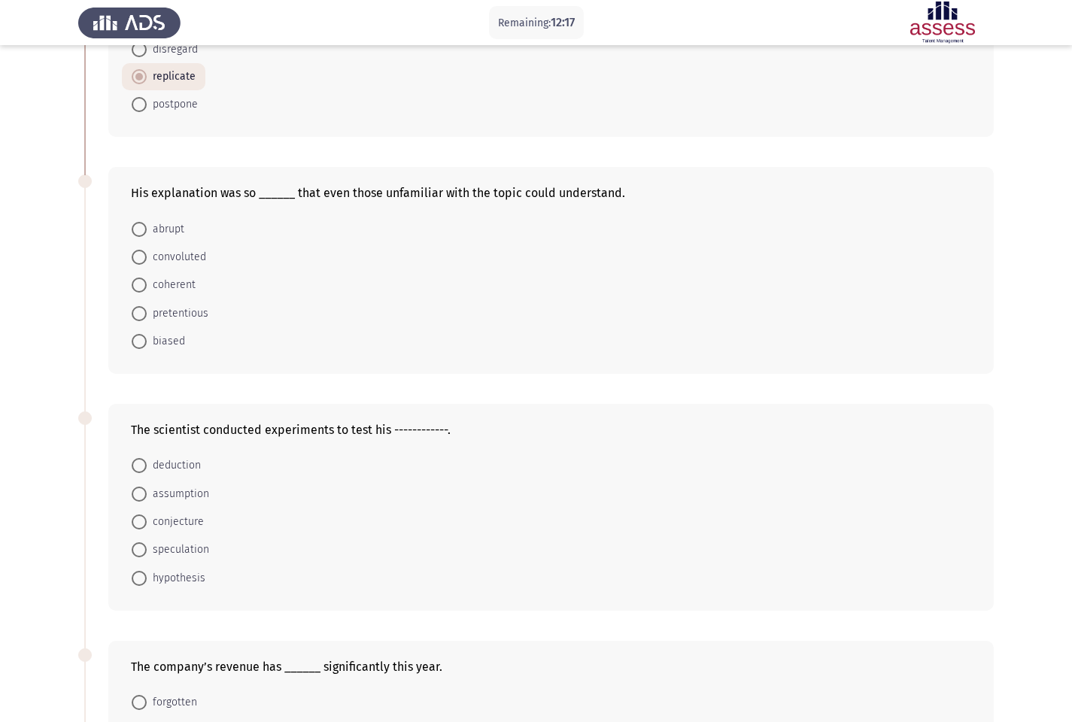
scroll to position [199, 0]
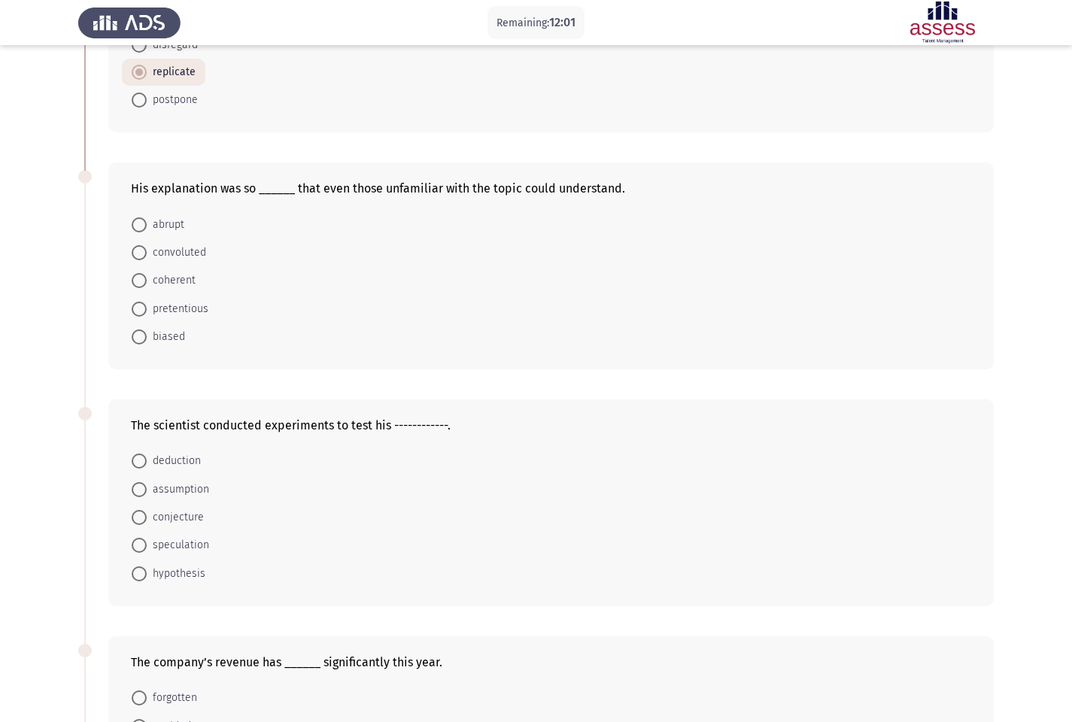
click at [142, 284] on span at bounding box center [139, 280] width 15 height 15
click at [142, 284] on input "coherent" at bounding box center [139, 280] width 15 height 15
radio input "true"
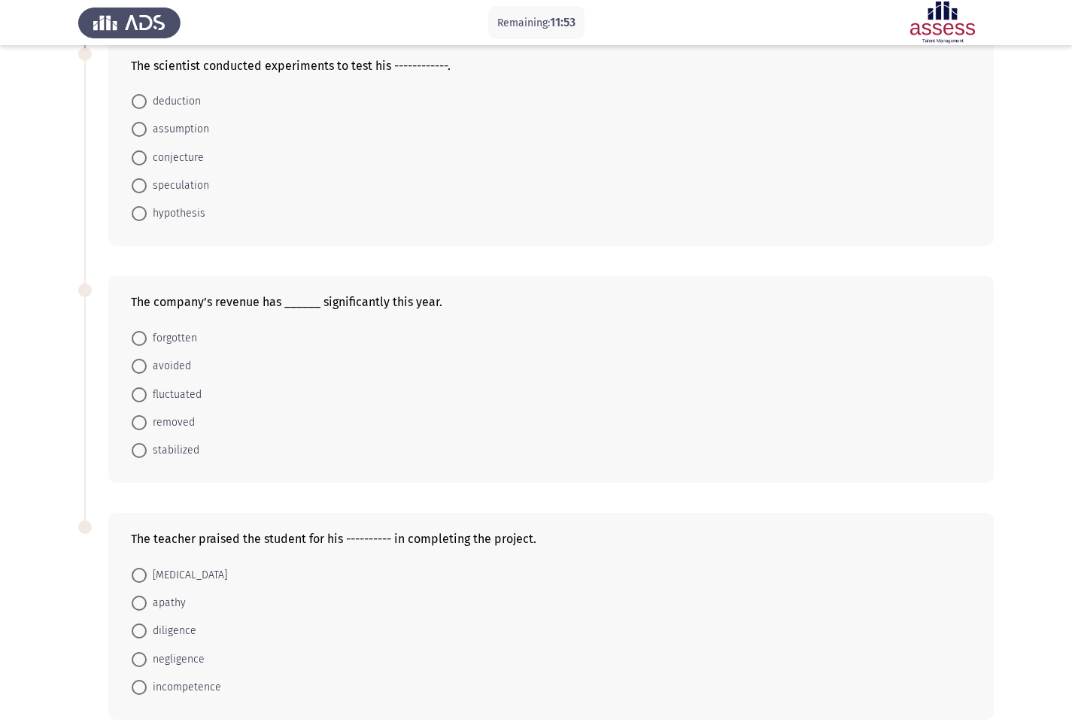
scroll to position [558, 0]
click at [139, 214] on span at bounding box center [139, 214] width 0 height 0
click at [139, 214] on input "hypothesis" at bounding box center [139, 214] width 15 height 15
radio input "true"
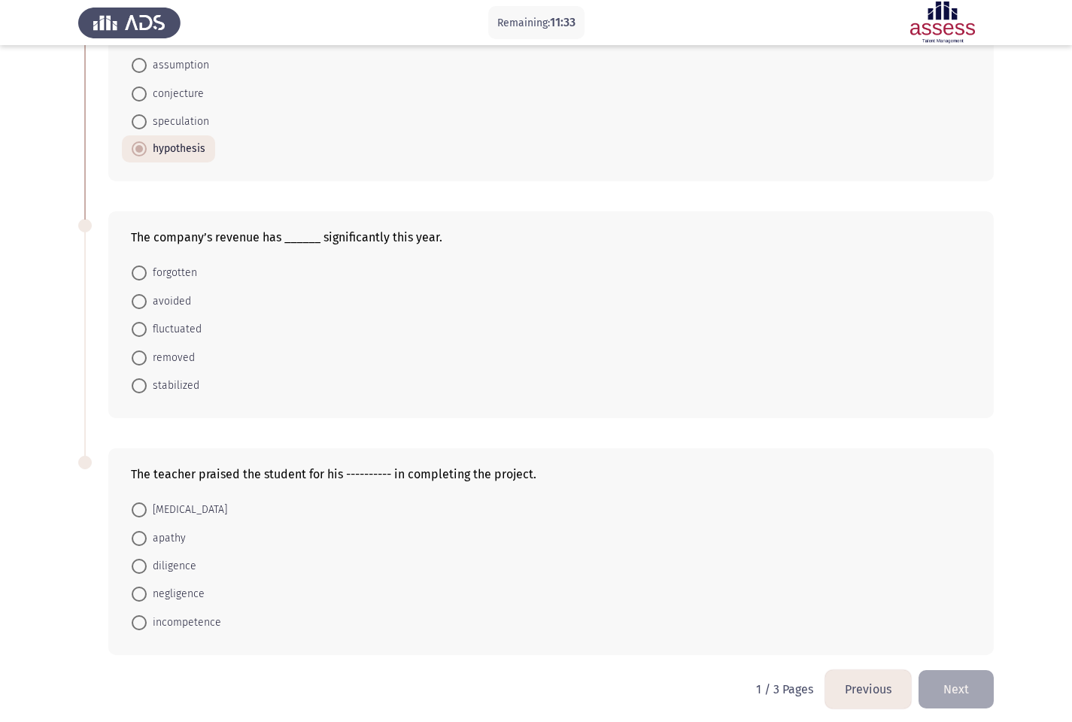
scroll to position [630, 0]
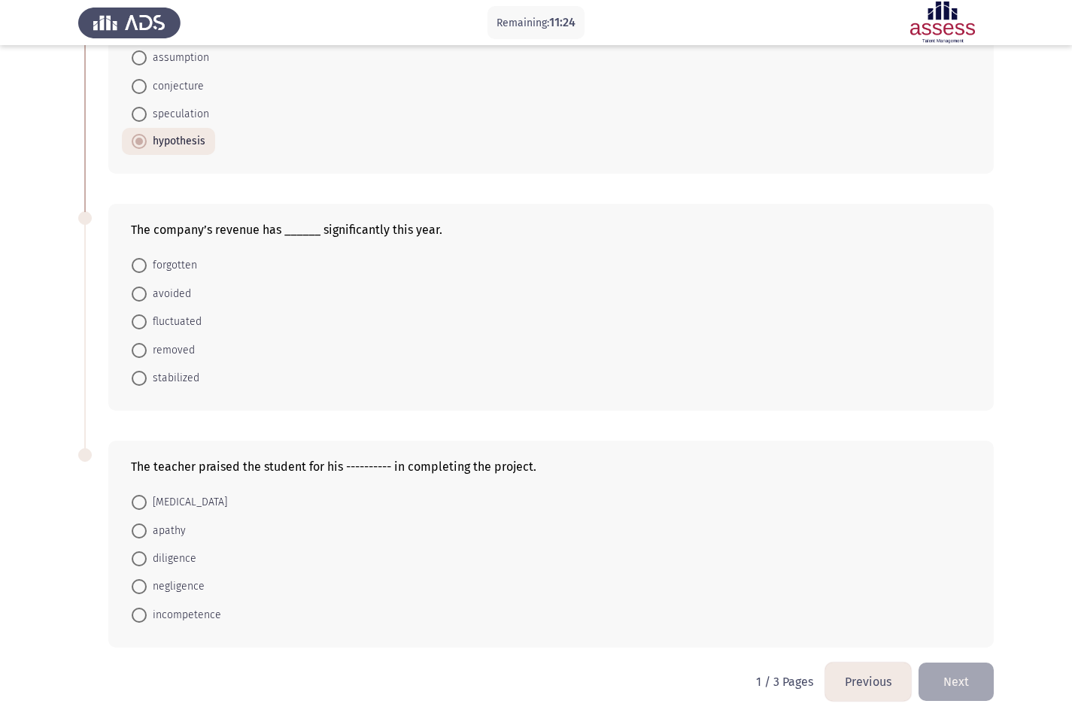
click at [141, 378] on span at bounding box center [139, 378] width 15 height 15
click at [141, 378] on input "stabilized" at bounding box center [139, 378] width 15 height 15
radio input "true"
click at [144, 562] on span at bounding box center [139, 559] width 15 height 15
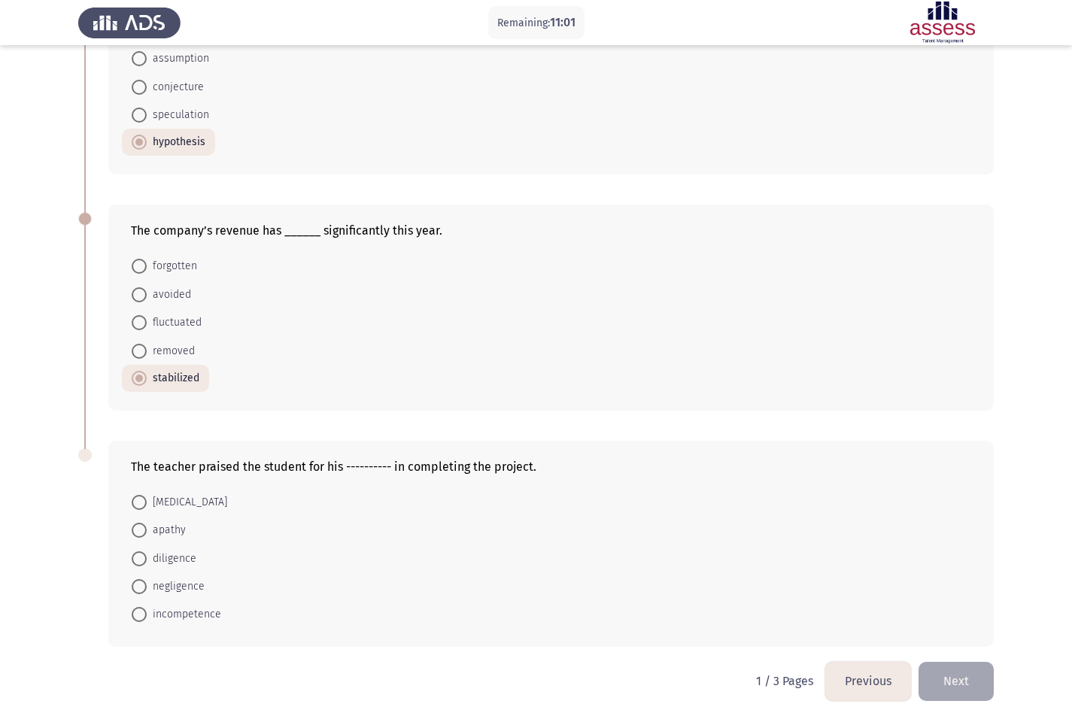
click at [144, 562] on input "diligence" at bounding box center [139, 559] width 15 height 15
radio input "true"
click at [959, 620] on button "Next" at bounding box center [956, 682] width 75 height 38
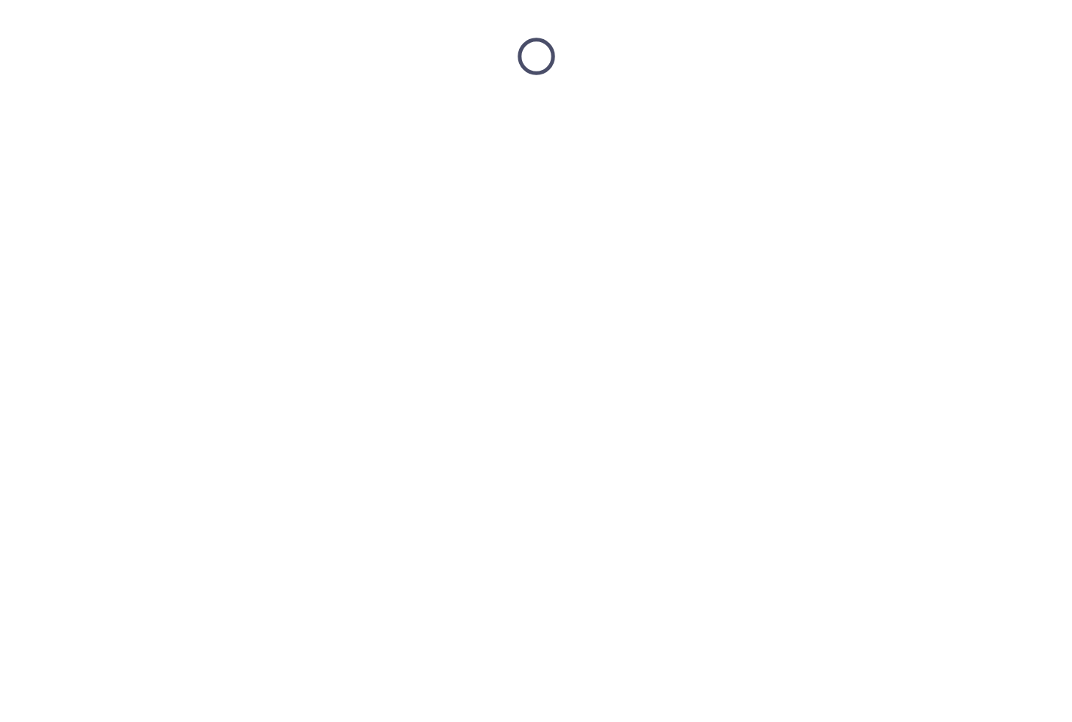
scroll to position [0, 0]
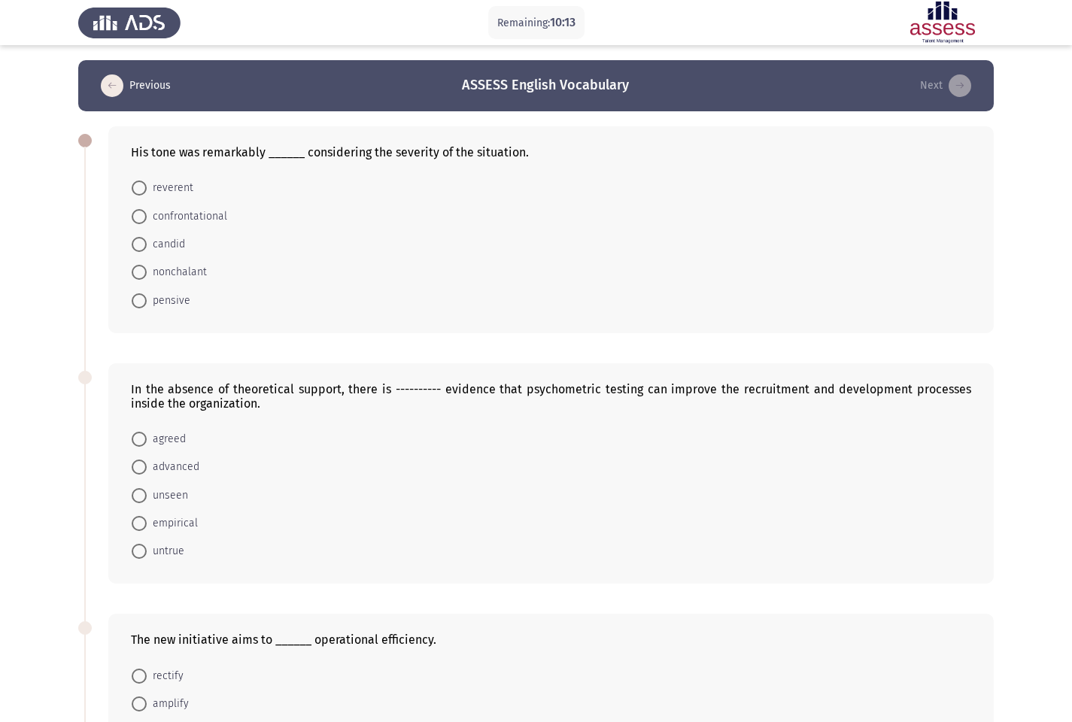
click at [142, 272] on span at bounding box center [139, 272] width 15 height 15
click at [142, 272] on input "nonchalant" at bounding box center [139, 272] width 15 height 15
radio input "true"
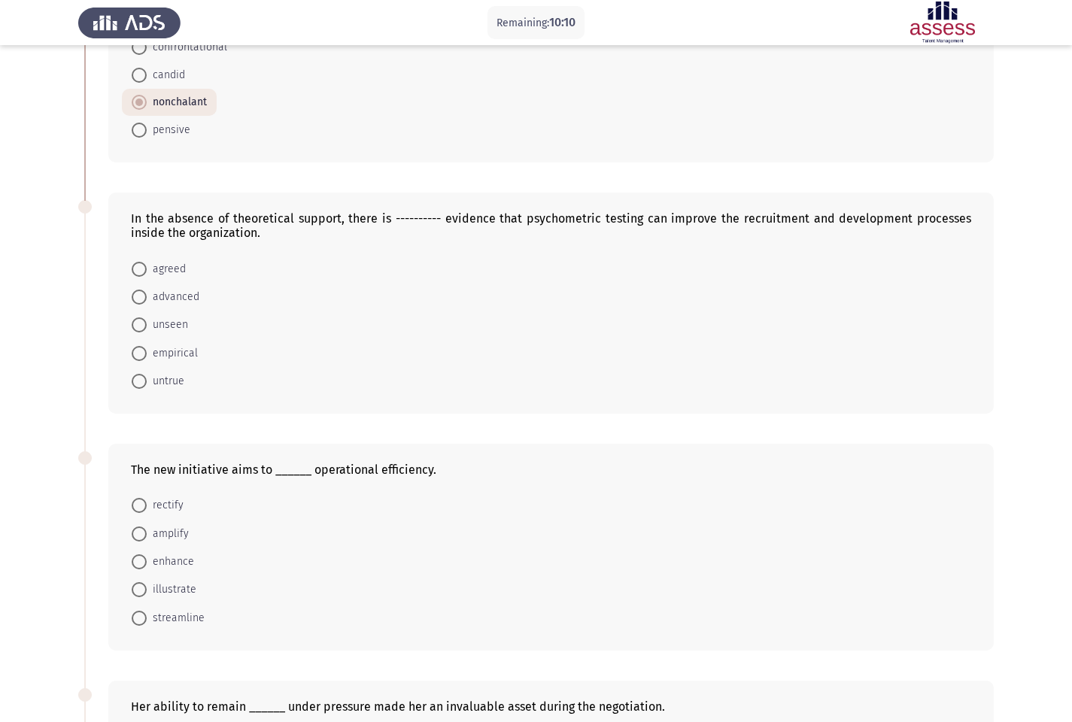
scroll to position [169, 0]
click at [141, 295] on span at bounding box center [139, 297] width 15 height 15
click at [141, 295] on input "advanced" at bounding box center [139, 297] width 15 height 15
radio input "true"
click at [139, 352] on span at bounding box center [139, 352] width 0 height 0
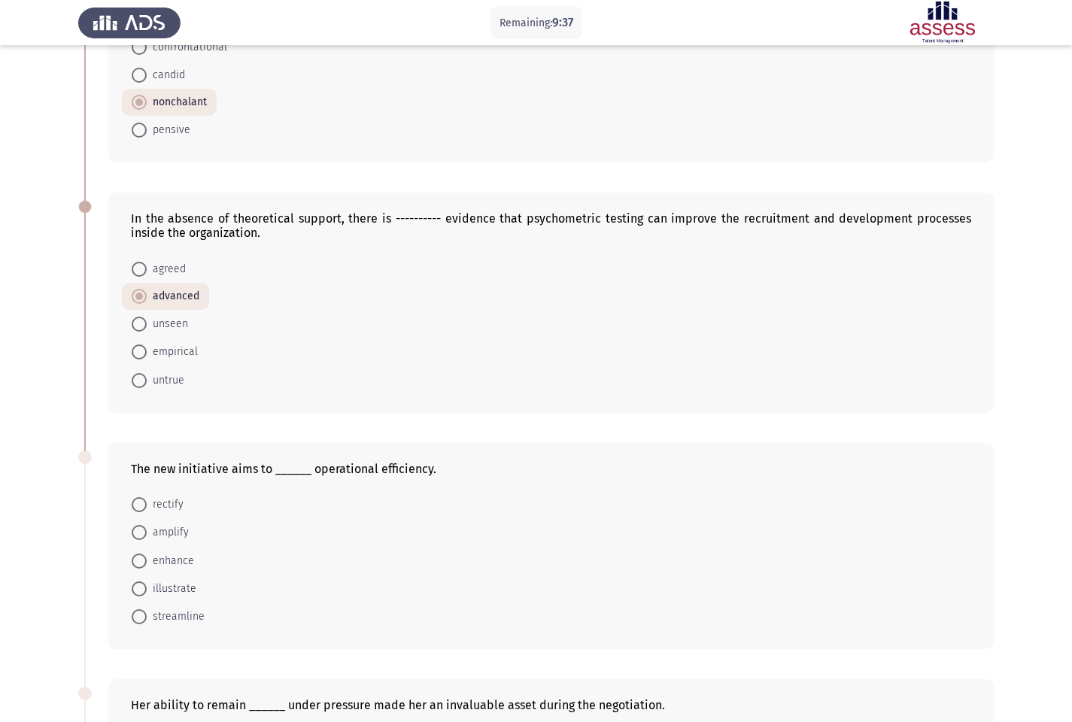
click at [139, 351] on input "empirical" at bounding box center [139, 352] width 15 height 15
radio input "true"
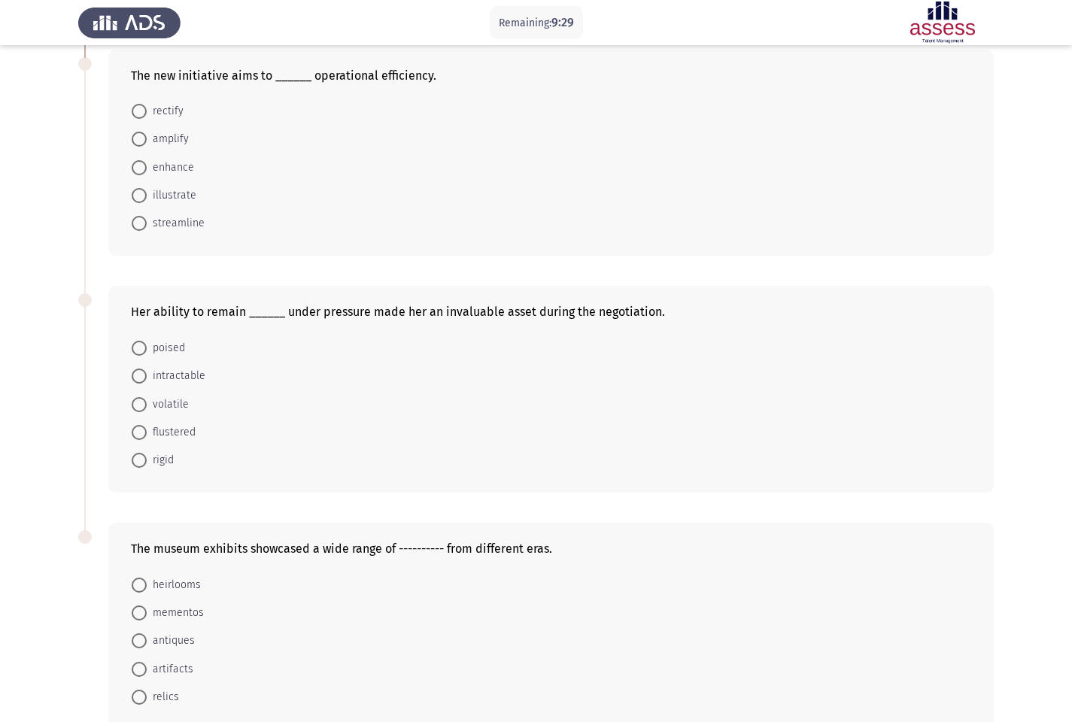
scroll to position [564, 0]
click at [138, 170] on span at bounding box center [139, 166] width 15 height 15
click at [138, 170] on input "enhance" at bounding box center [139, 166] width 15 height 15
radio input "true"
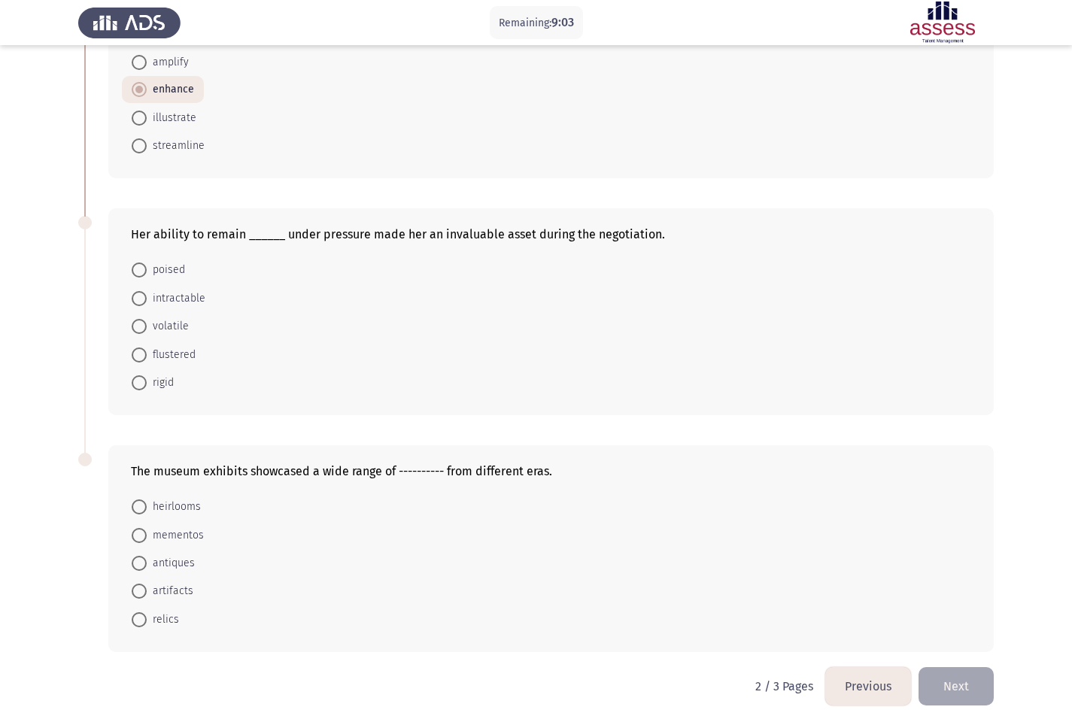
scroll to position [644, 0]
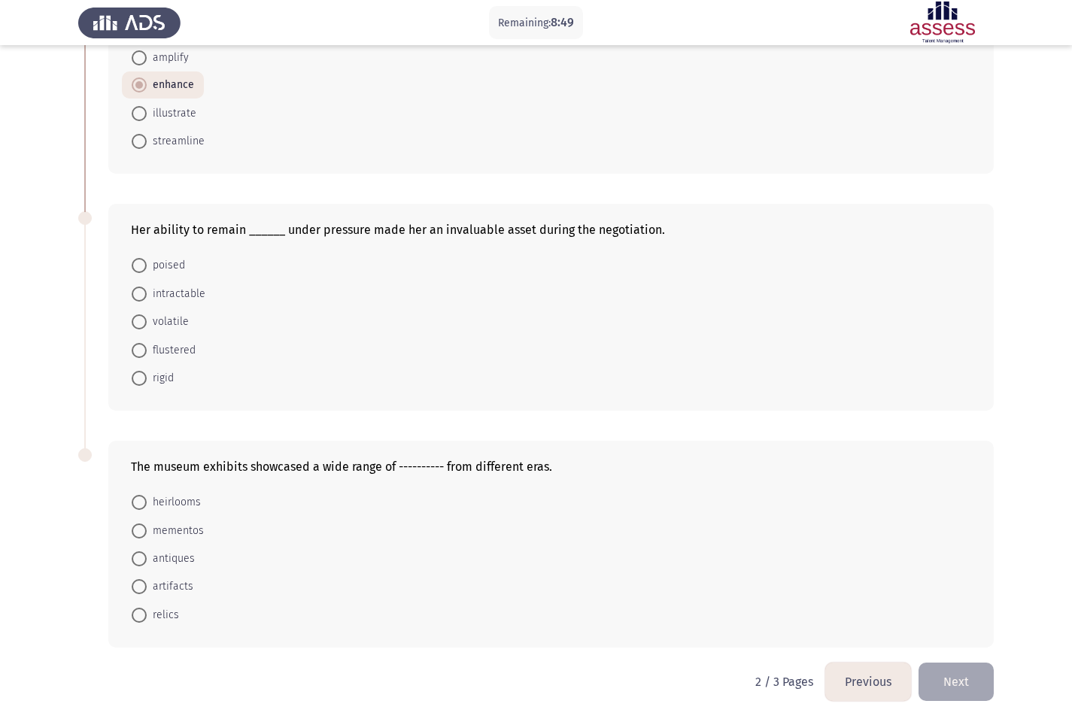
click at [139, 379] on span at bounding box center [139, 379] width 0 height 0
click at [139, 378] on input "rigid" at bounding box center [139, 378] width 15 height 15
radio input "true"
click at [137, 589] on span at bounding box center [139, 586] width 15 height 15
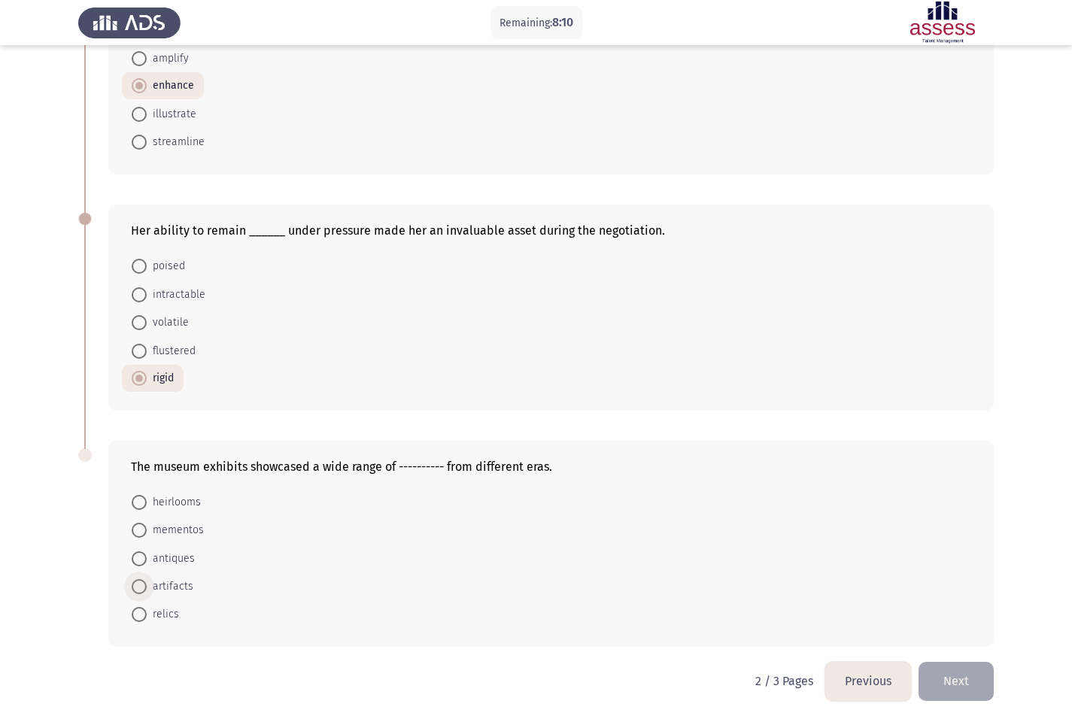
click at [137, 589] on input "artifacts" at bounding box center [139, 586] width 15 height 15
radio input "true"
click at [972, 620] on button "Next" at bounding box center [956, 682] width 75 height 38
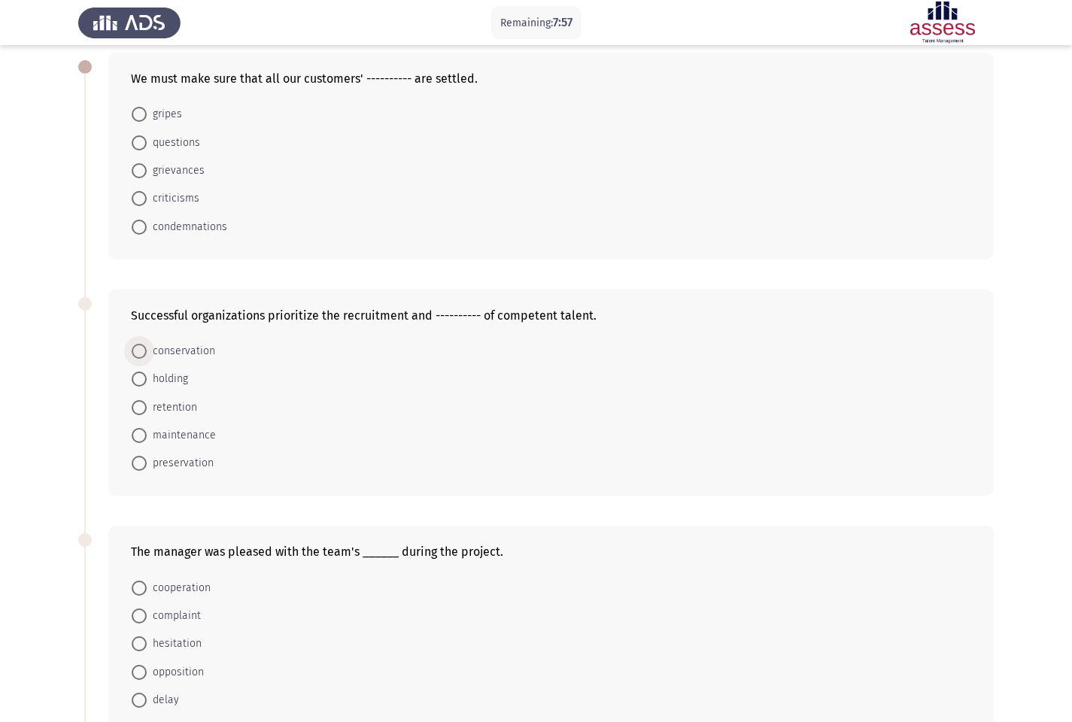
scroll to position [78, 0]
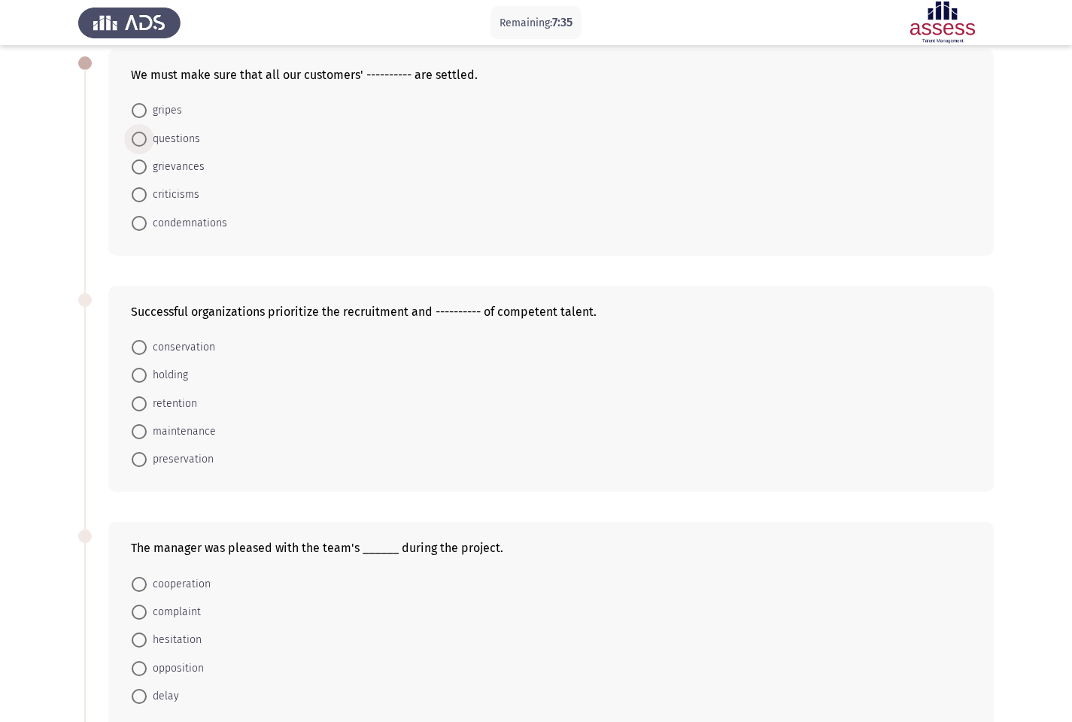
click at [139, 143] on span at bounding box center [139, 139] width 15 height 15
click at [139, 143] on input "questions" at bounding box center [139, 139] width 15 height 15
radio input "true"
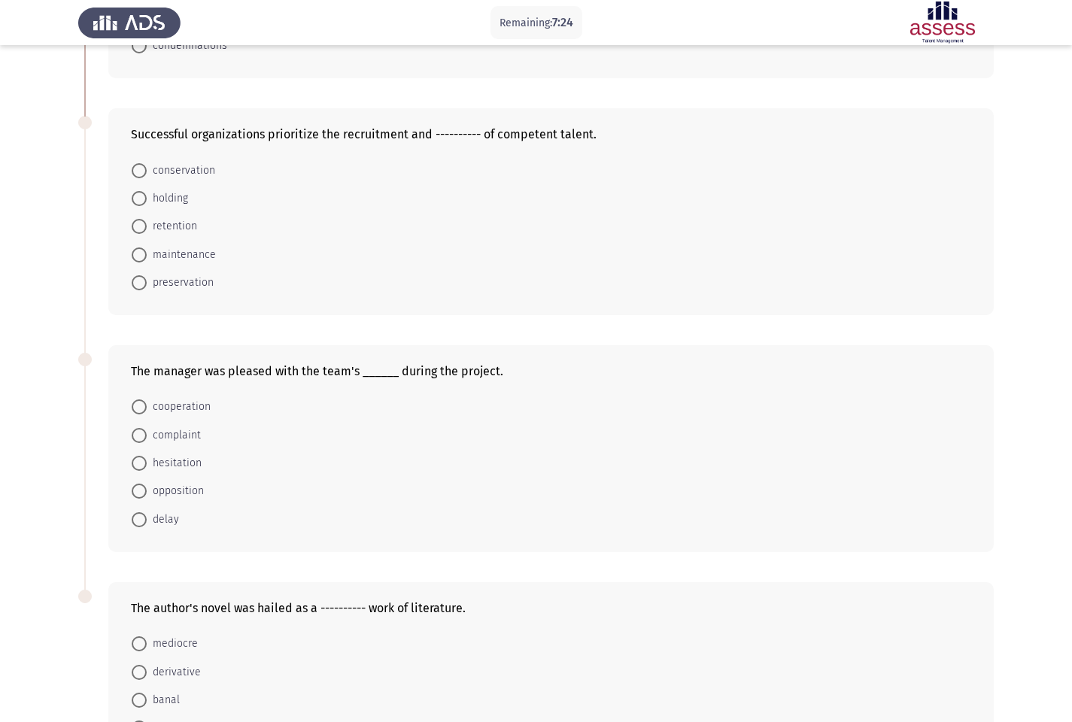
scroll to position [254, 0]
click at [141, 232] on span at bounding box center [139, 225] width 15 height 15
click at [141, 232] on input "retention" at bounding box center [139, 225] width 15 height 15
radio input "true"
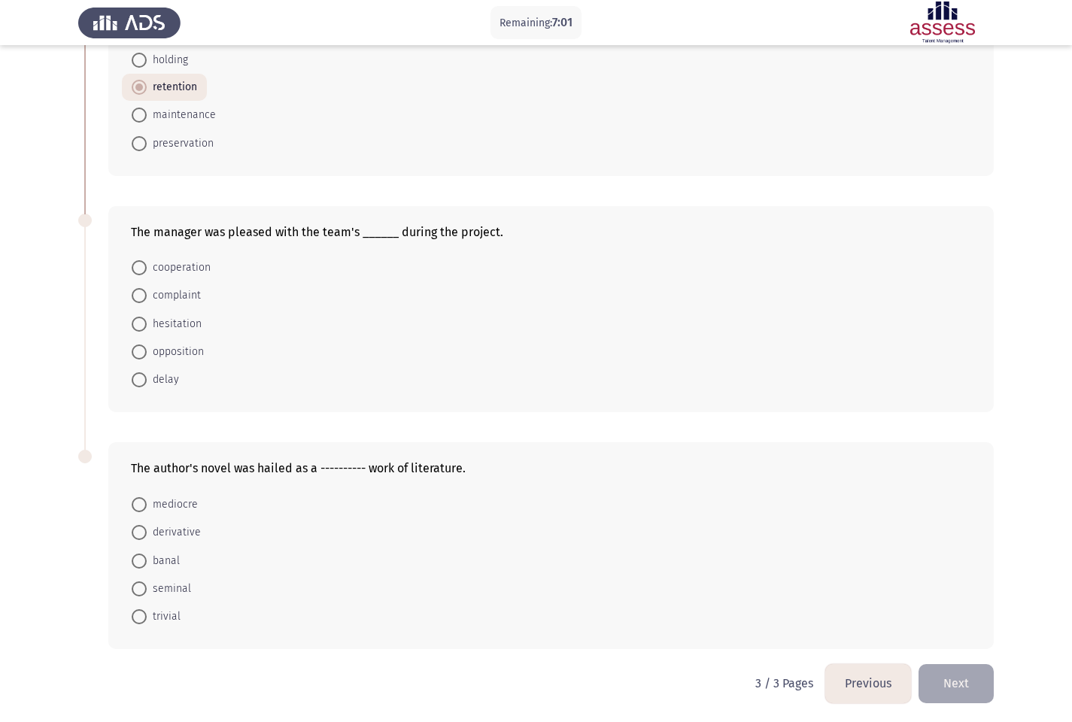
scroll to position [394, 0]
click at [138, 271] on span at bounding box center [139, 265] width 15 height 15
click at [138, 271] on input "cooperation" at bounding box center [139, 265] width 15 height 15
radio input "true"
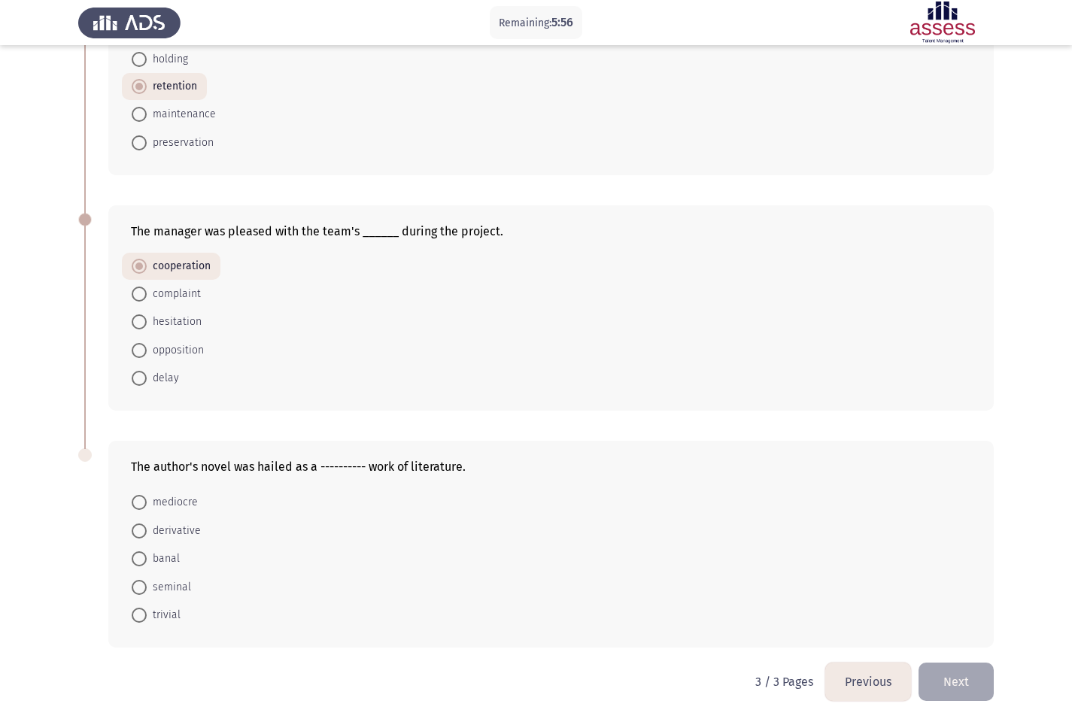
click at [139, 531] on span at bounding box center [139, 531] width 0 height 0
click at [139, 531] on input "derivative" at bounding box center [139, 531] width 15 height 15
radio input "true"
click at [962, 620] on button "Next" at bounding box center [956, 682] width 75 height 38
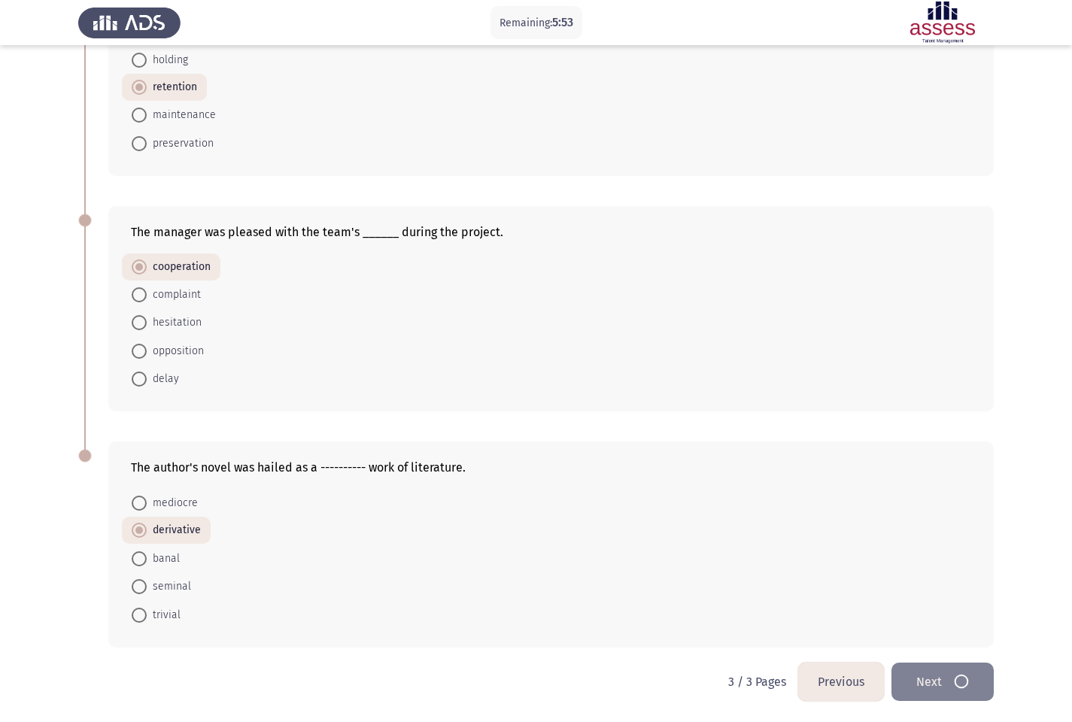
scroll to position [0, 0]
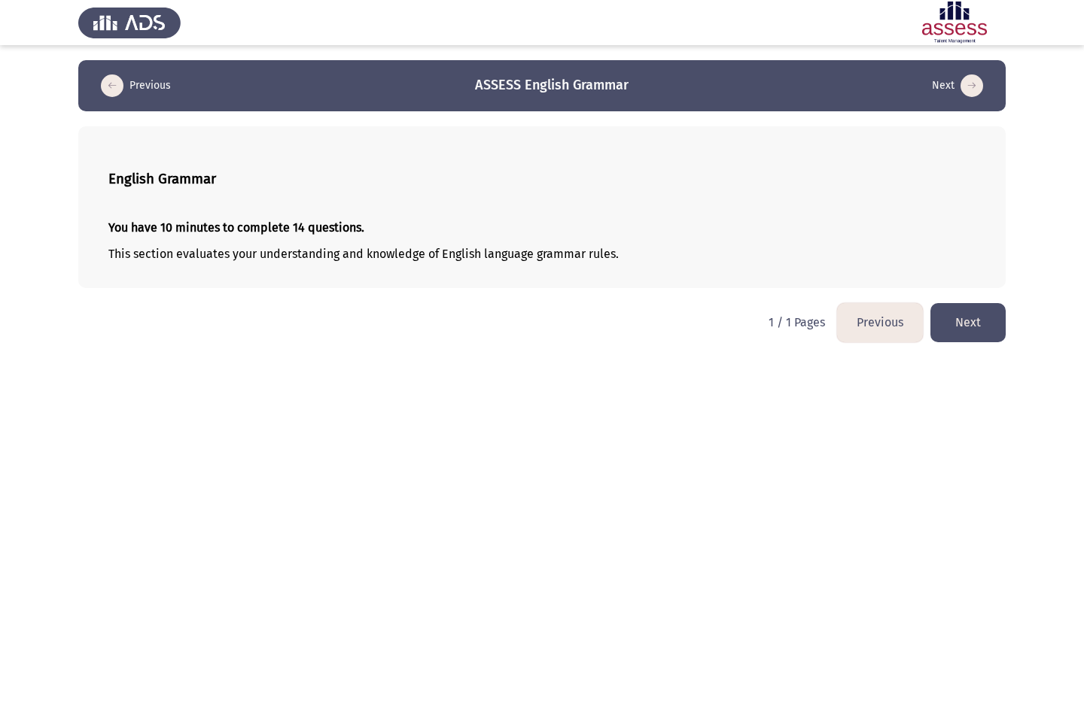
click at [976, 333] on button "Next" at bounding box center [967, 322] width 75 height 38
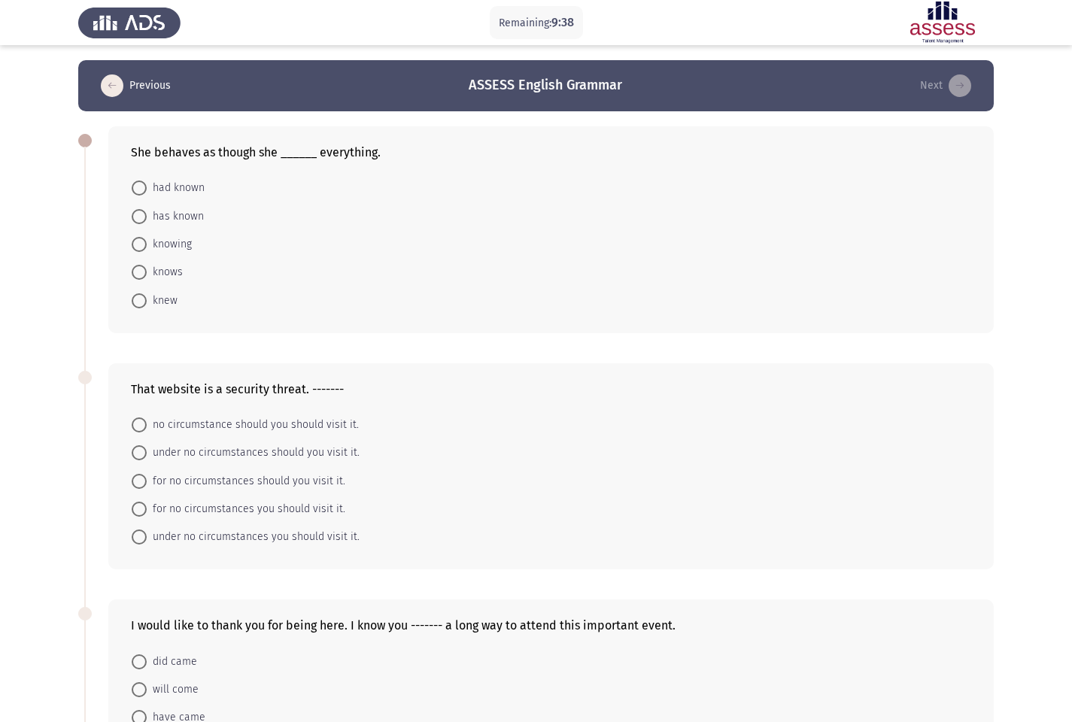
click at [140, 272] on span at bounding box center [139, 272] width 15 height 15
click at [140, 272] on input "knows" at bounding box center [139, 272] width 15 height 15
radio input "true"
click at [139, 300] on span at bounding box center [139, 300] width 0 height 0
click at [139, 300] on input "knew" at bounding box center [139, 299] width 15 height 15
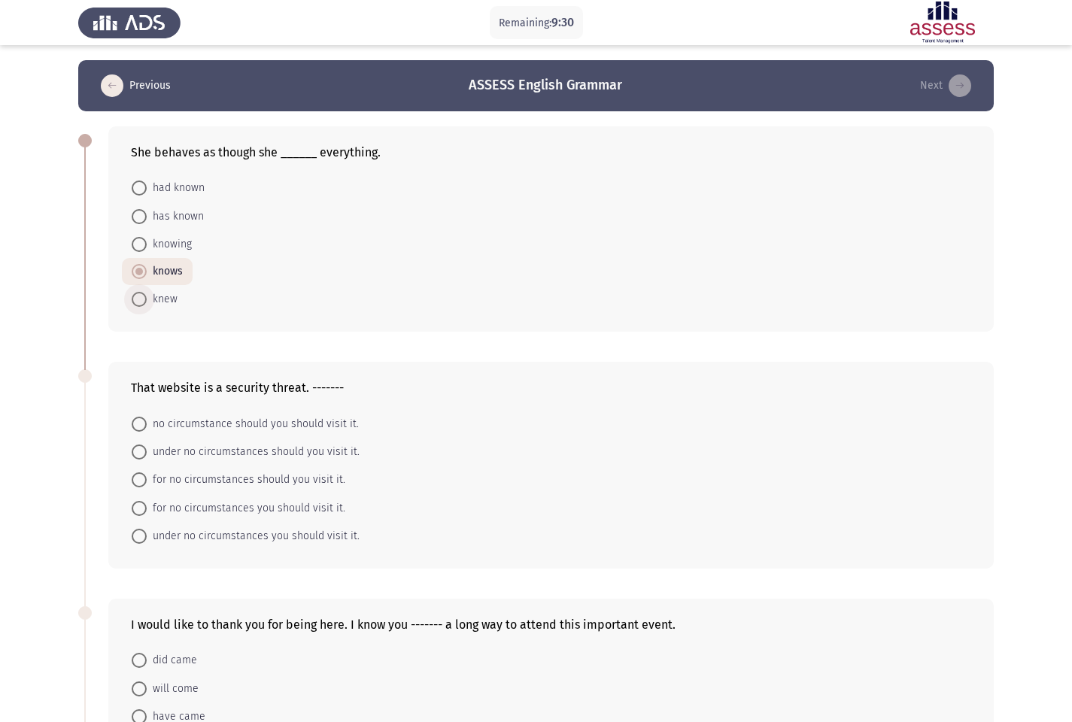
radio input "true"
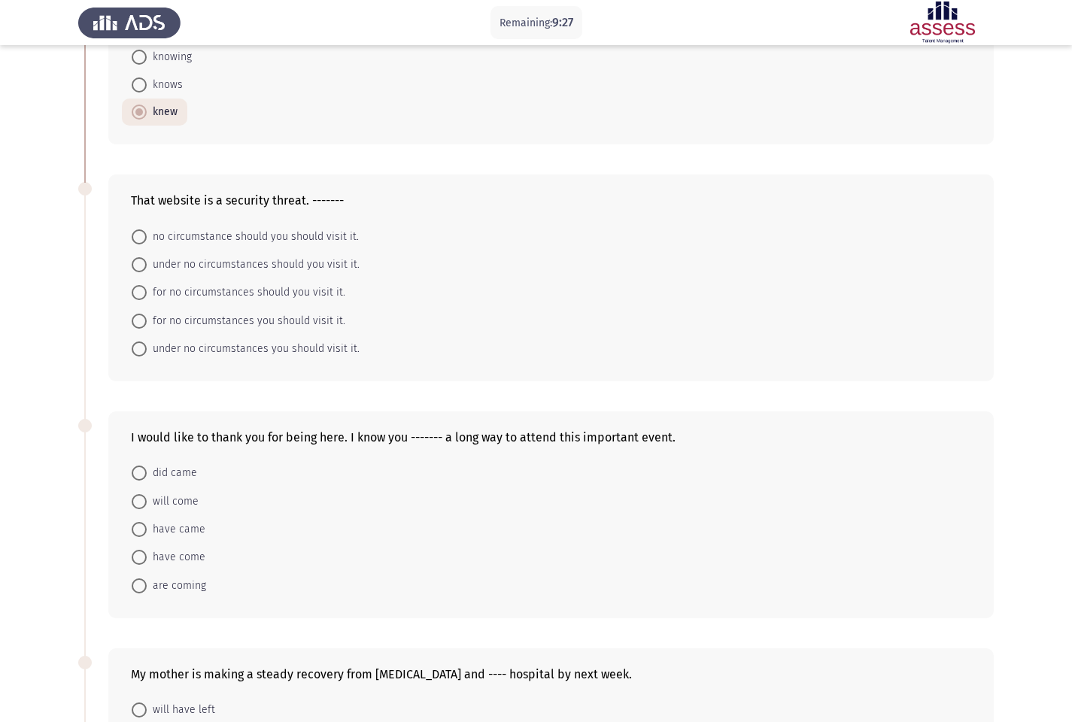
scroll to position [189, 0]
click at [134, 261] on span at bounding box center [139, 263] width 15 height 15
click at [134, 261] on input "under no circumstances should you visit it." at bounding box center [139, 263] width 15 height 15
radio input "true"
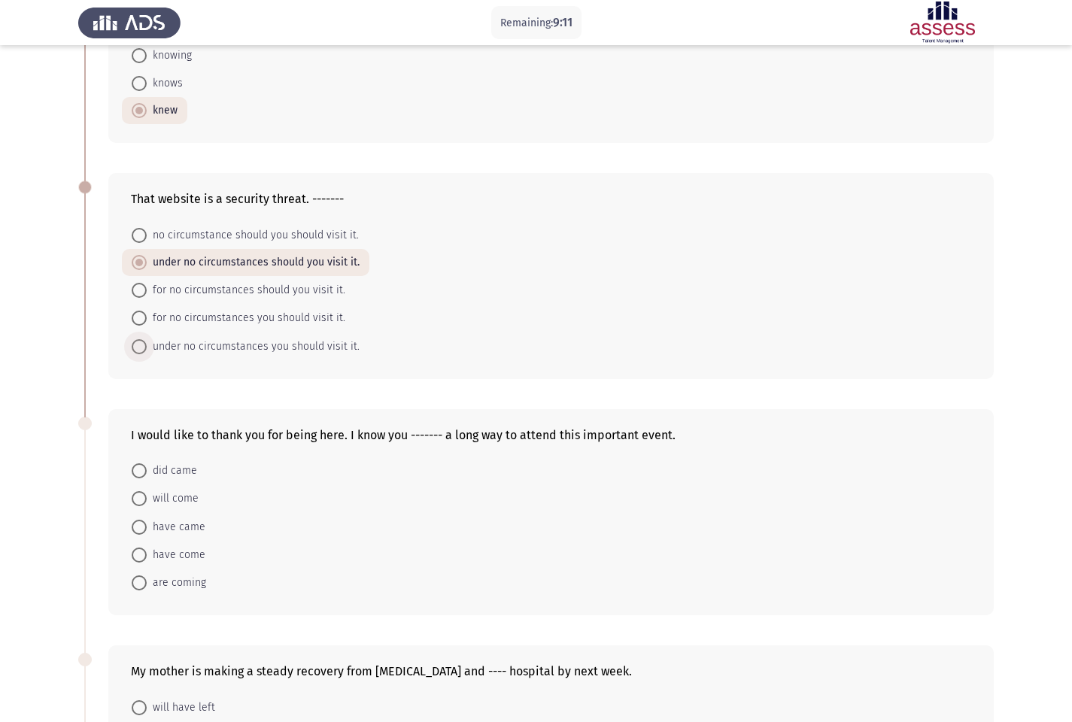
click at [139, 347] on span at bounding box center [139, 347] width 0 height 0
click at [139, 346] on input "under no circumstances you should visit it." at bounding box center [139, 346] width 15 height 15
radio input "true"
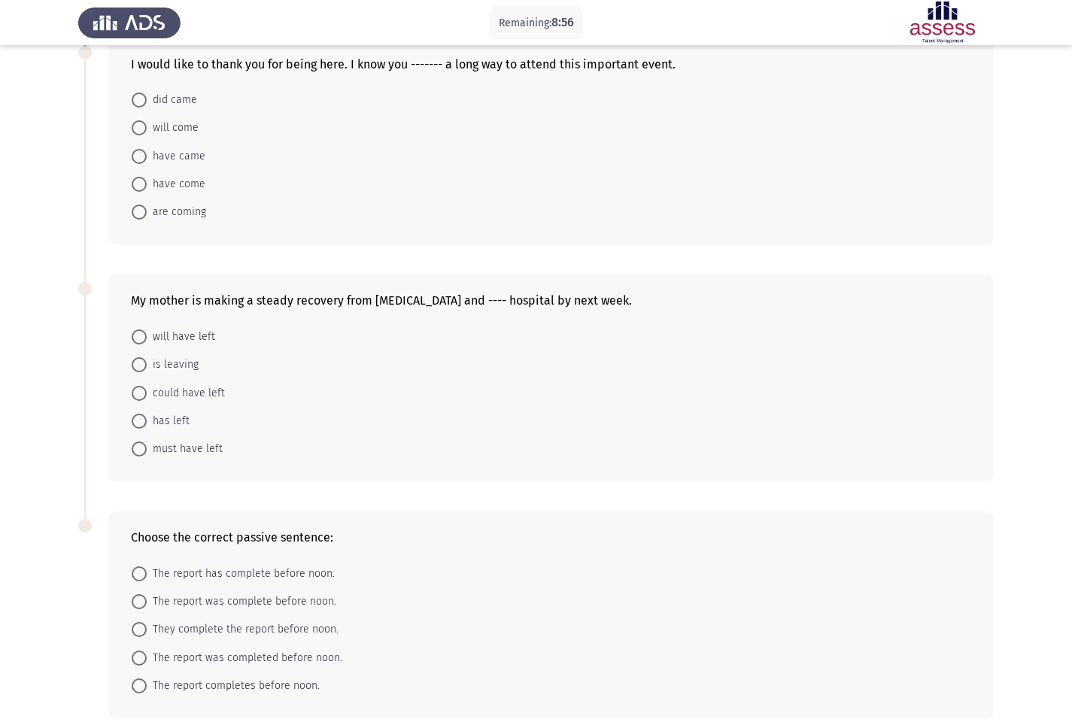
scroll to position [561, 0]
click at [139, 156] on span at bounding box center [139, 156] width 0 height 0
click at [139, 155] on input "have came" at bounding box center [139, 155] width 15 height 15
radio input "true"
click at [138, 183] on span at bounding box center [139, 182] width 15 height 15
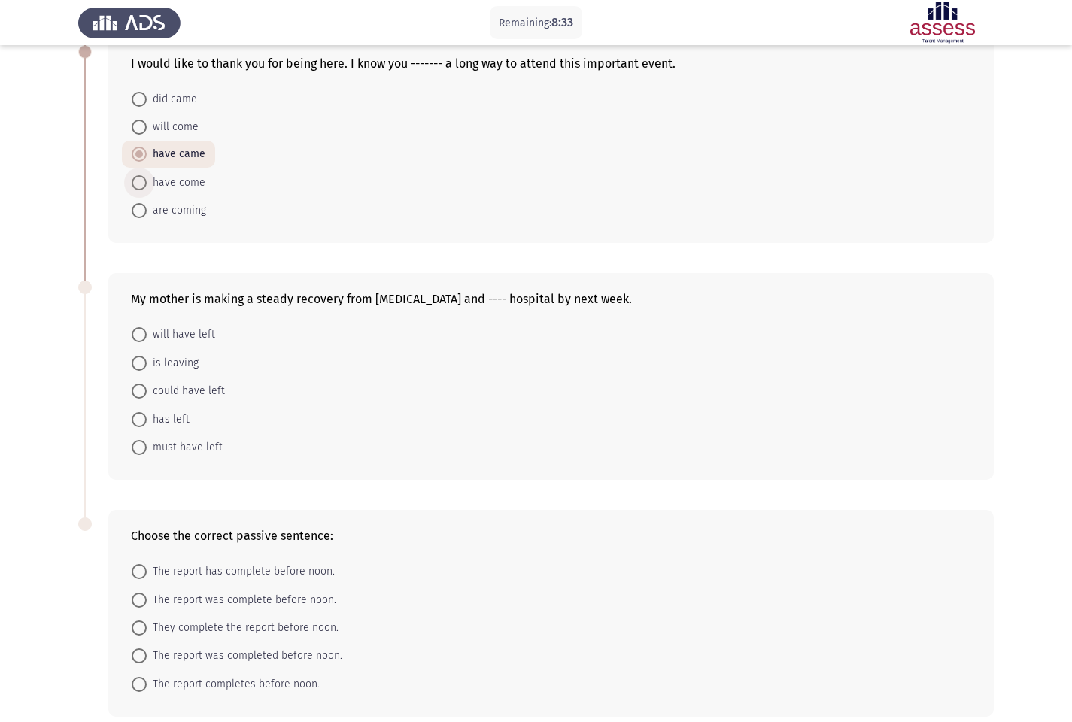
click at [138, 183] on input "have come" at bounding box center [139, 182] width 15 height 15
radio input "true"
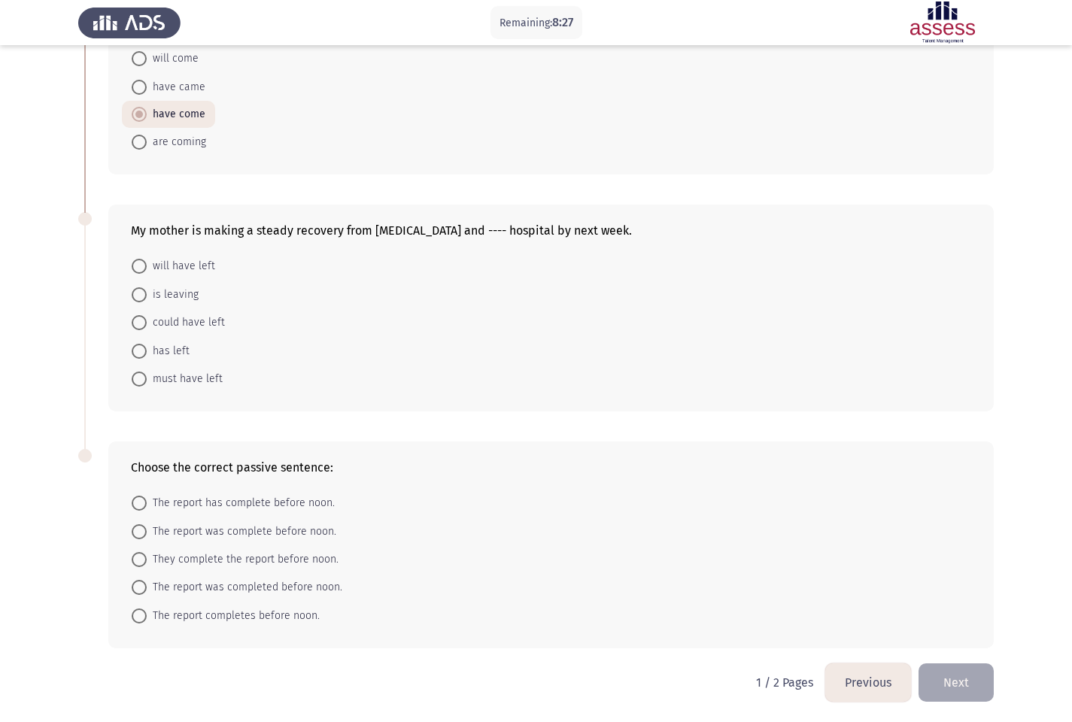
scroll to position [630, 0]
click at [139, 294] on span at bounding box center [139, 294] width 0 height 0
click at [139, 294] on input "is leaving" at bounding box center [139, 294] width 15 height 15
radio input "true"
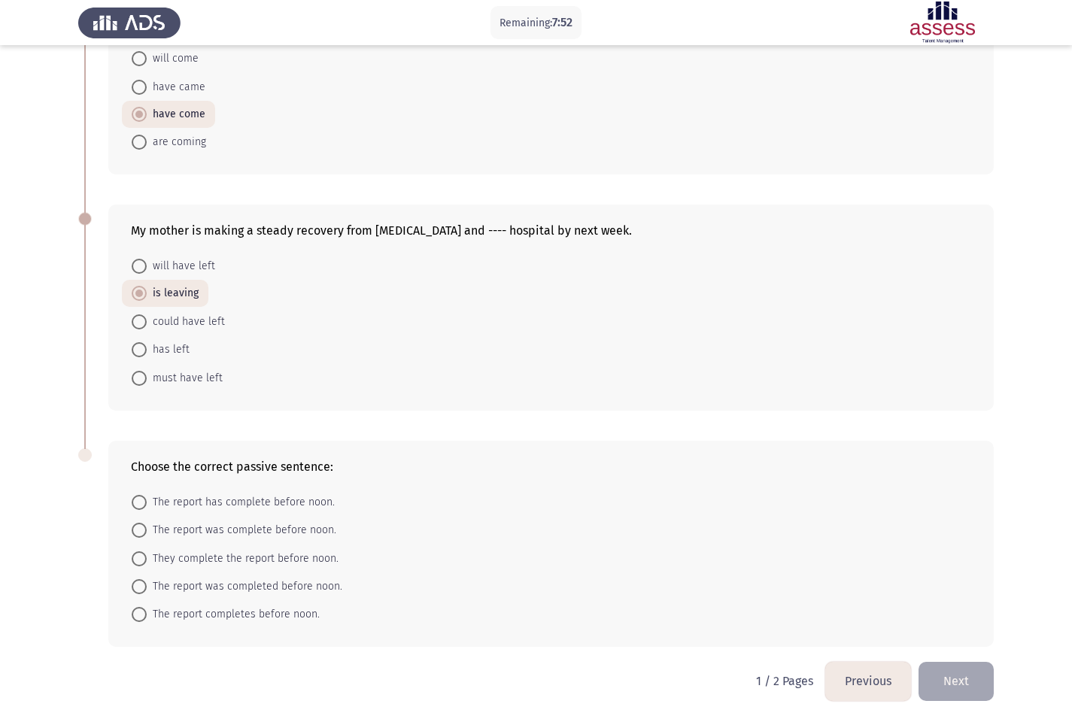
click at [136, 589] on span at bounding box center [139, 586] width 15 height 15
click at [136, 589] on input "The report was completed before noon." at bounding box center [139, 586] width 15 height 15
radio input "true"
click at [964, 620] on button "Next" at bounding box center [956, 682] width 75 height 38
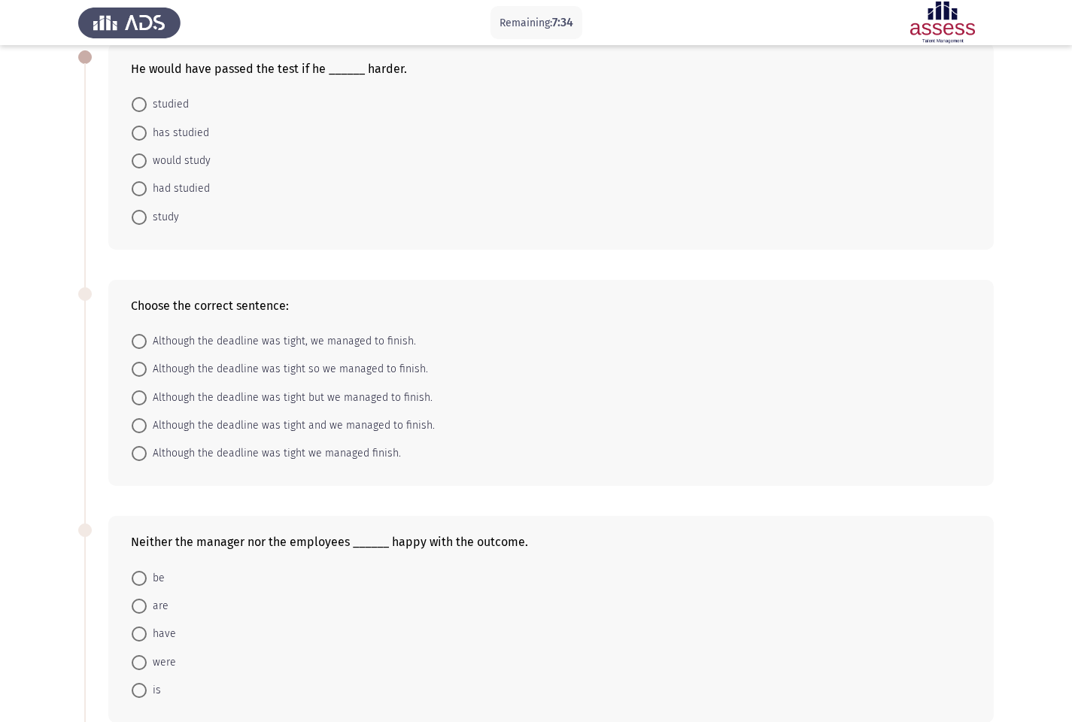
scroll to position [84, 0]
click at [138, 190] on span at bounding box center [139, 188] width 15 height 15
click at [138, 190] on input "had studied" at bounding box center [139, 188] width 15 height 15
radio input "true"
click at [140, 108] on span at bounding box center [139, 104] width 15 height 15
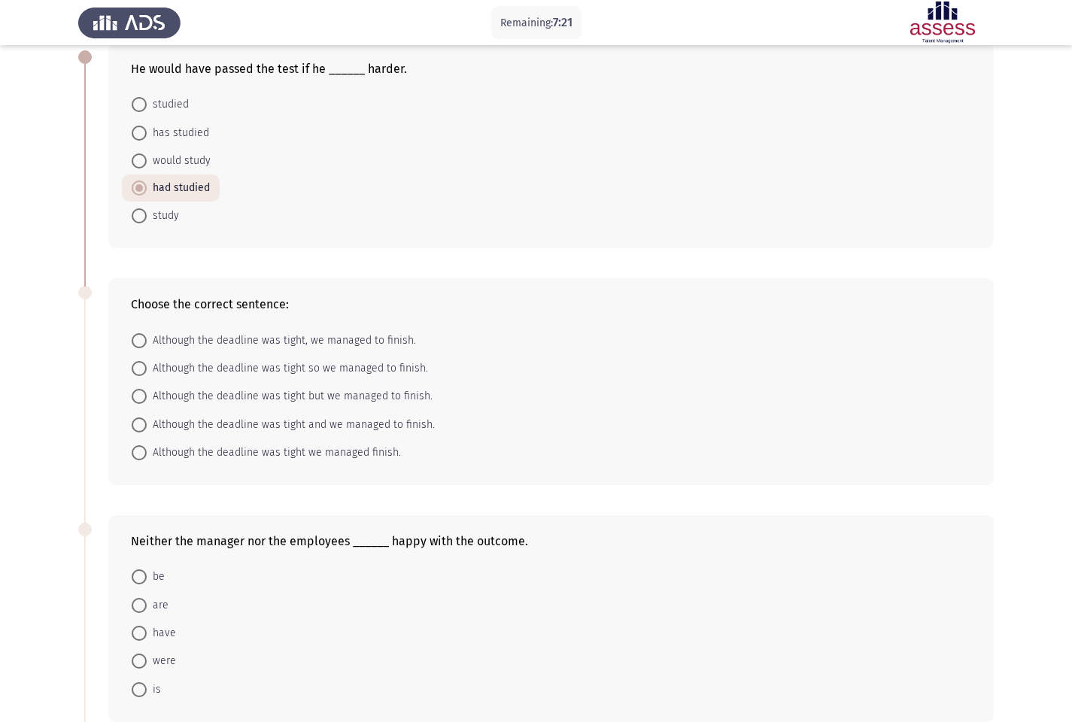
click at [140, 108] on input "studied" at bounding box center [139, 104] width 15 height 15
radio input "true"
click at [140, 191] on span at bounding box center [139, 188] width 15 height 15
click at [140, 191] on input "had studied" at bounding box center [139, 188] width 15 height 15
radio input "true"
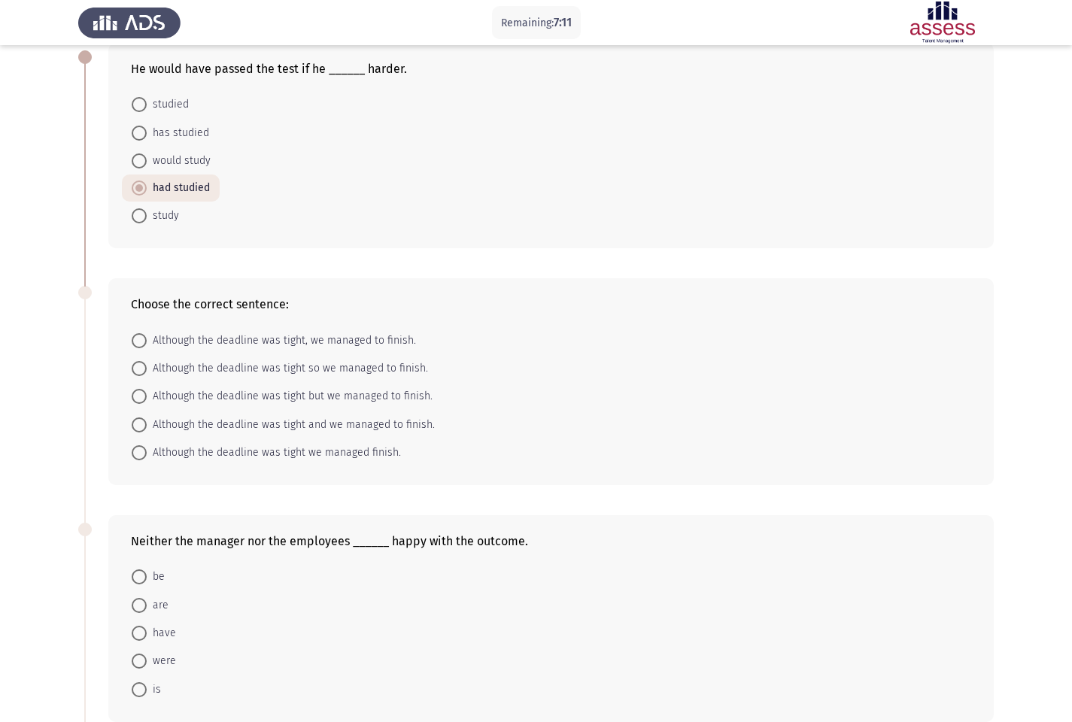
click at [135, 101] on span at bounding box center [139, 104] width 15 height 15
click at [135, 101] on input "studied" at bounding box center [139, 104] width 15 height 15
radio input "true"
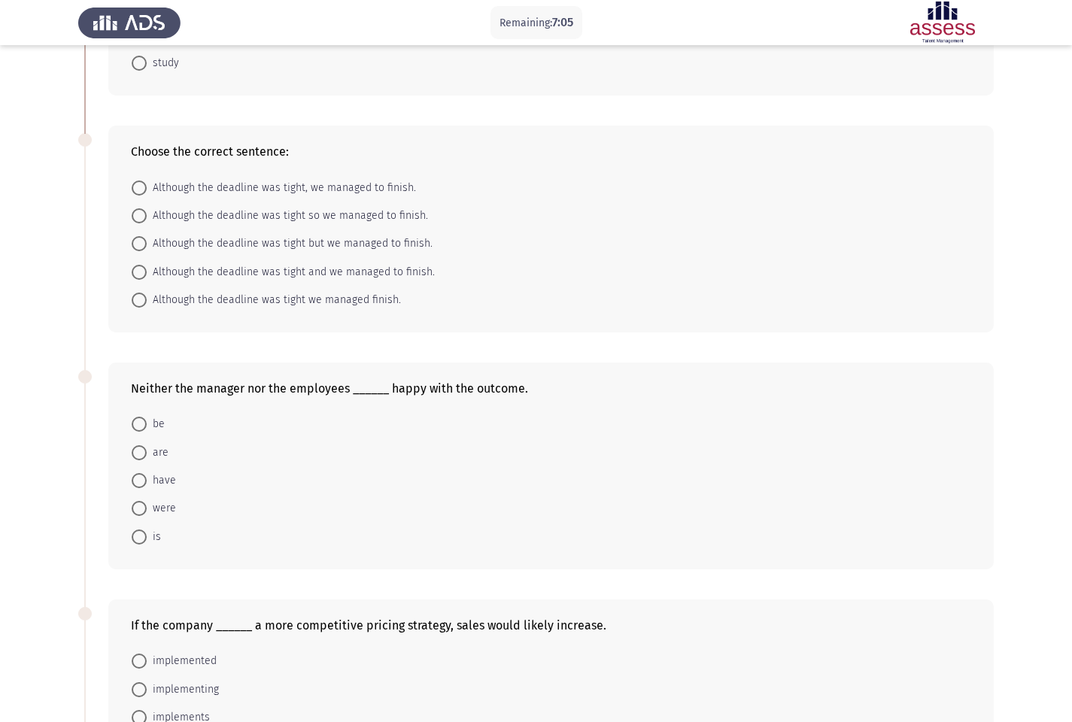
scroll to position [240, 0]
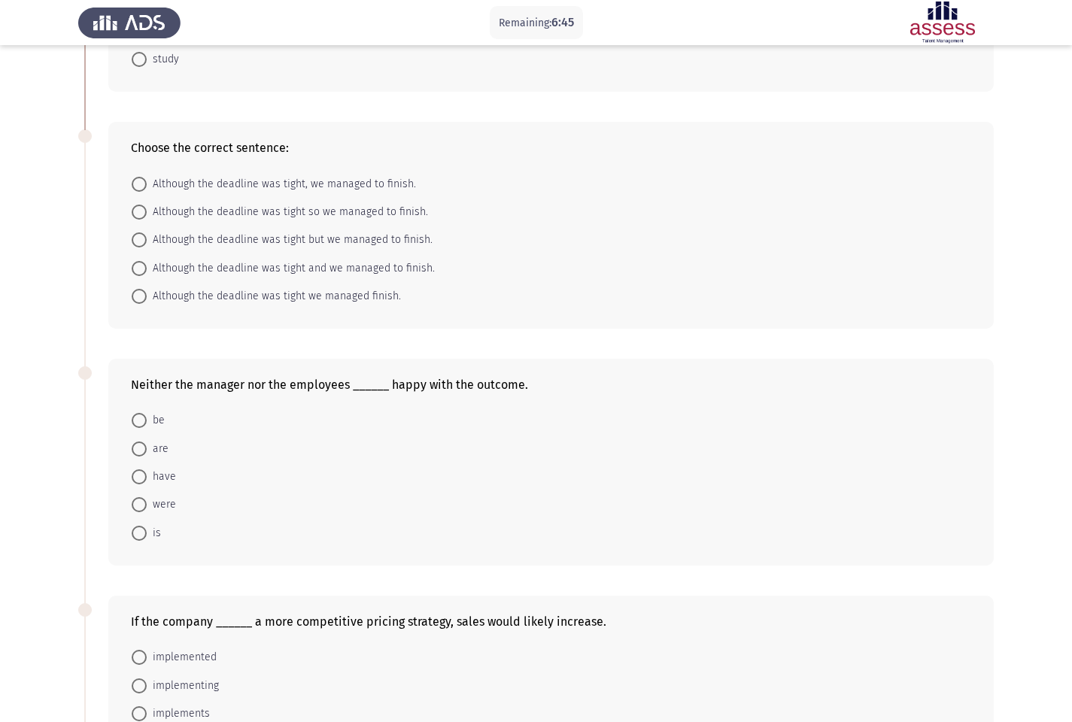
click at [139, 184] on span at bounding box center [139, 184] width 0 height 0
click at [139, 184] on input "Although the deadline was tight, we managed to finish." at bounding box center [139, 184] width 15 height 15
radio input "true"
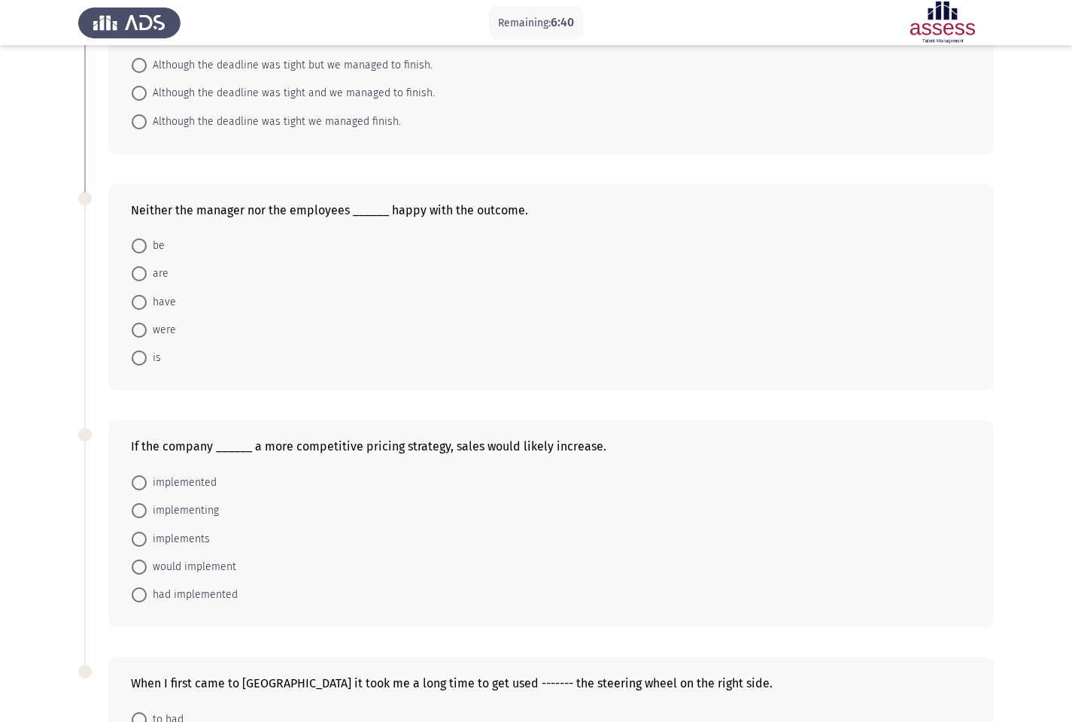
scroll to position [418, 0]
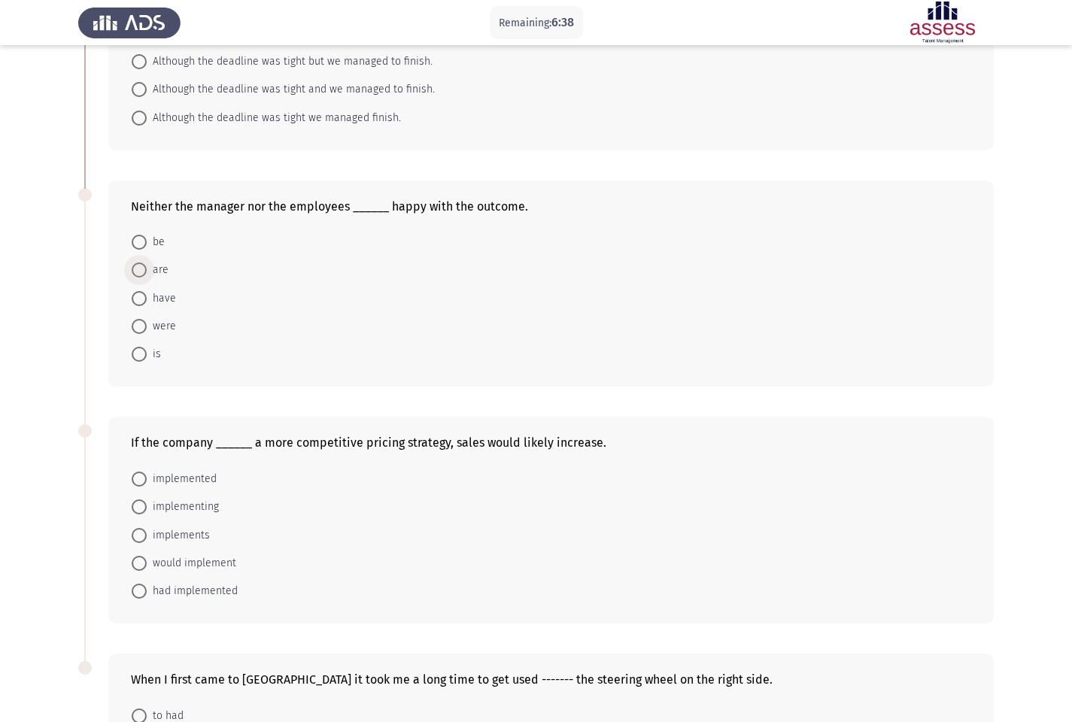
click at [139, 270] on span at bounding box center [139, 270] width 0 height 0
click at [139, 269] on input "are" at bounding box center [139, 270] width 15 height 15
radio input "true"
click at [139, 326] on span at bounding box center [139, 326] width 0 height 0
click at [139, 325] on input "were" at bounding box center [139, 325] width 15 height 15
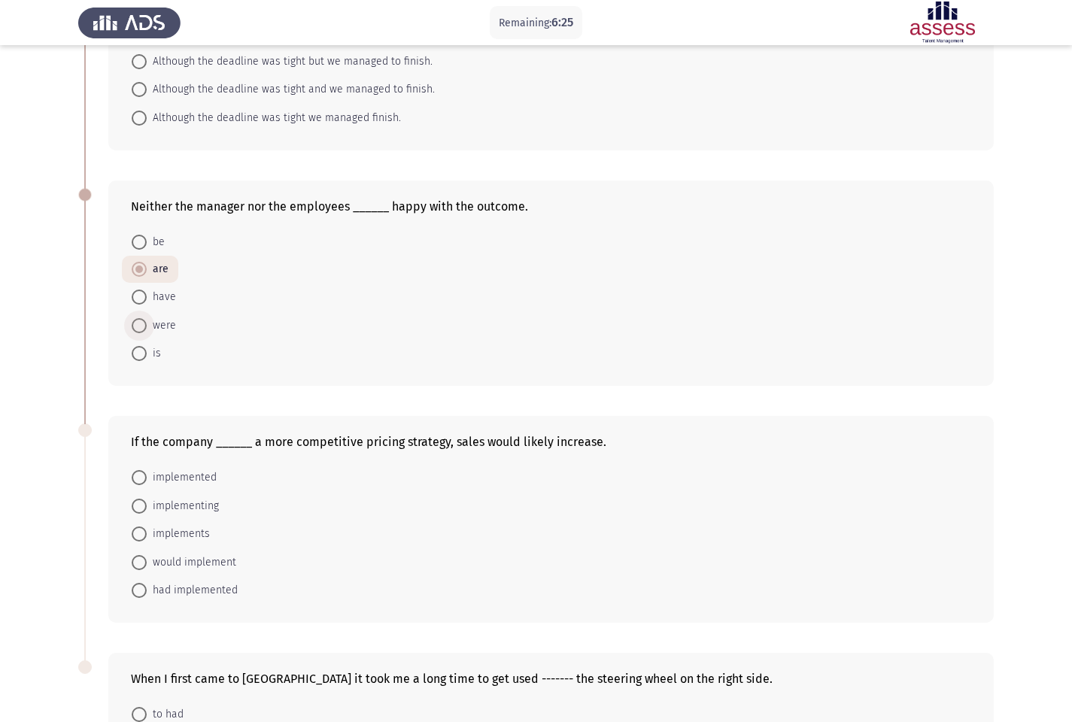
radio input "true"
click at [135, 266] on span at bounding box center [139, 270] width 15 height 15
click at [135, 266] on input "are" at bounding box center [139, 270] width 15 height 15
radio input "true"
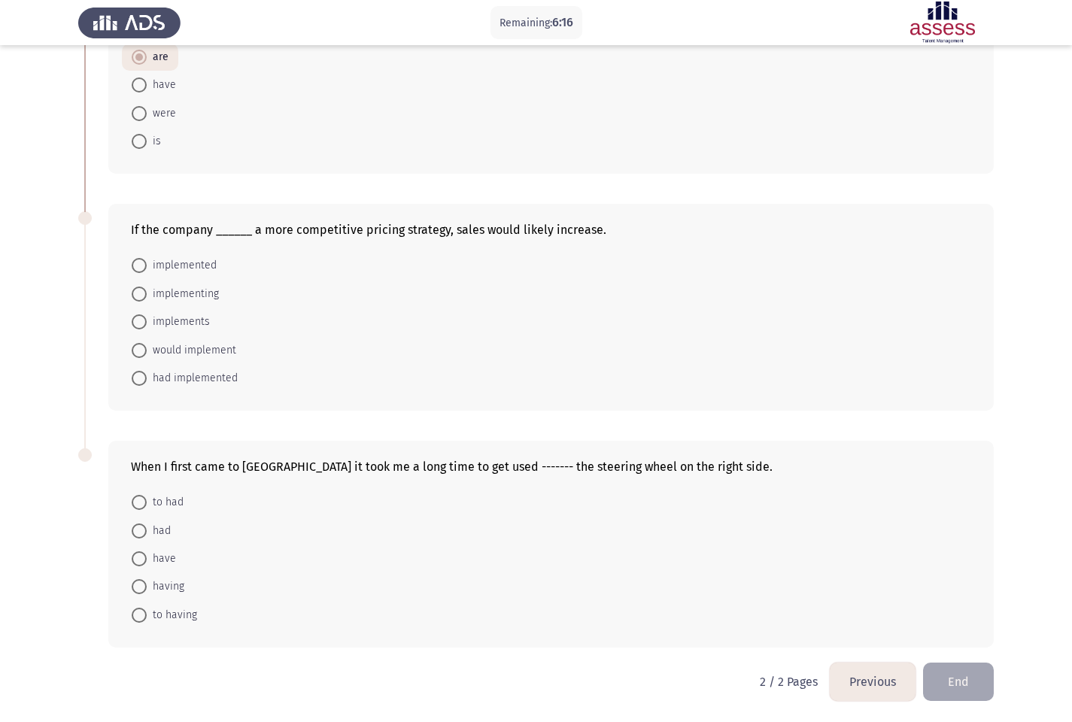
scroll to position [630, 0]
click at [134, 265] on span at bounding box center [139, 265] width 15 height 15
click at [134, 265] on input "implemented" at bounding box center [139, 265] width 15 height 15
radio input "true"
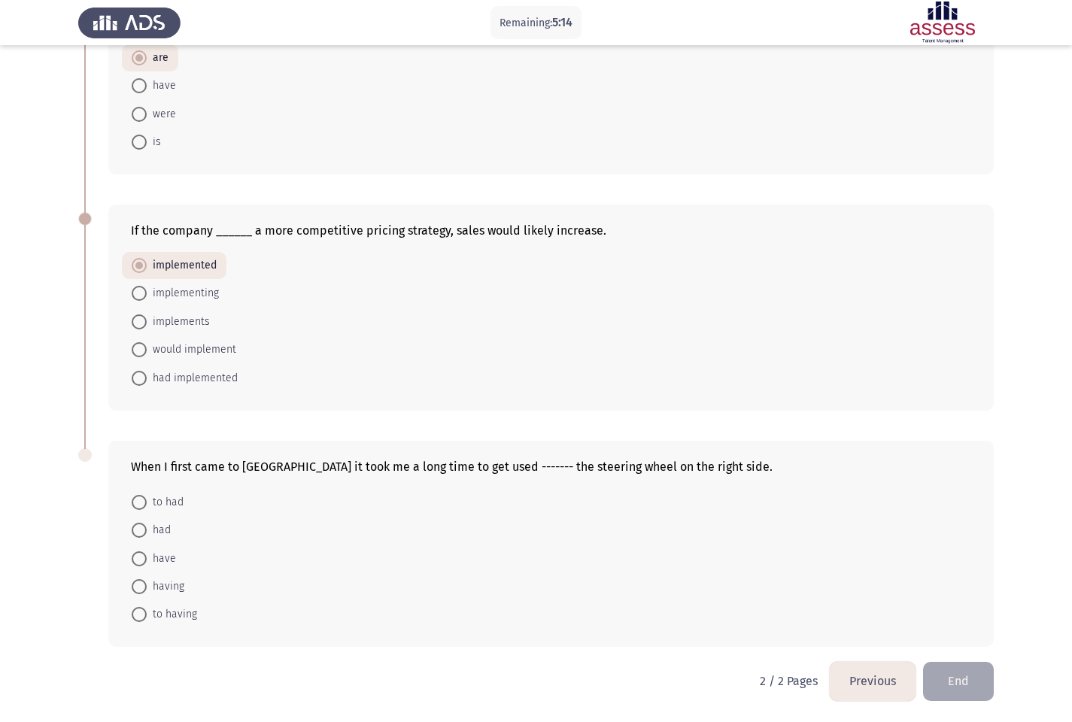
click at [138, 614] on span at bounding box center [139, 614] width 15 height 15
click at [138, 614] on input "to having" at bounding box center [139, 614] width 15 height 15
radio input "true"
click at [139, 504] on span at bounding box center [139, 504] width 0 height 0
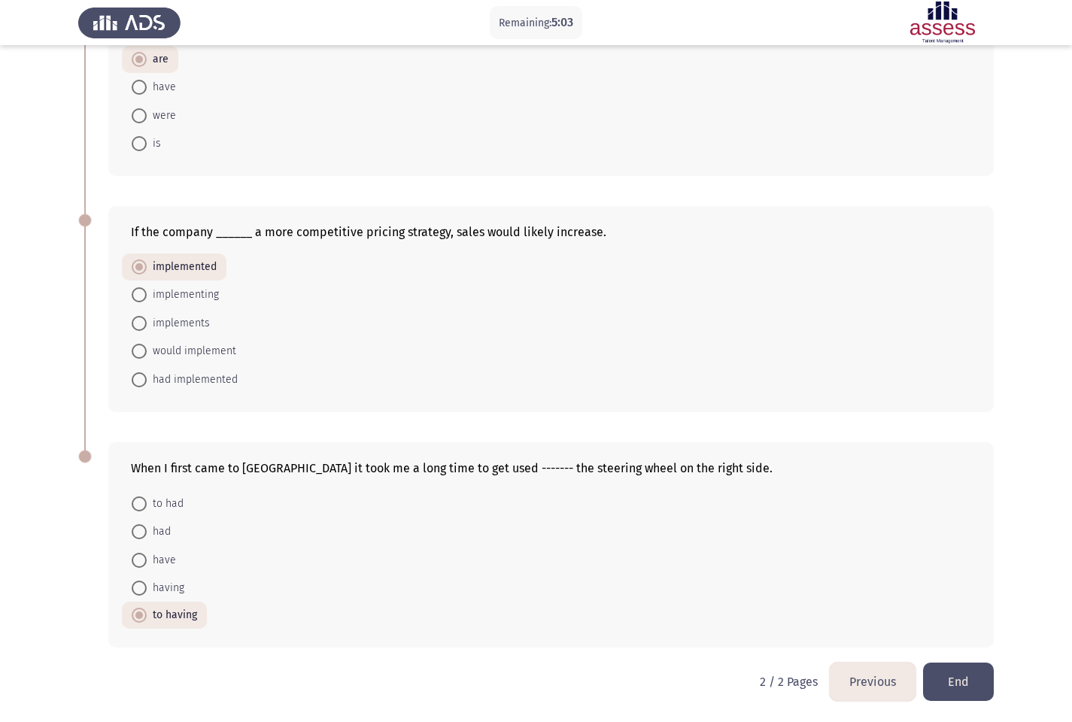
click at [139, 503] on input "to had" at bounding box center [139, 504] width 15 height 15
radio input "true"
click at [141, 586] on span at bounding box center [139, 587] width 15 height 15
click at [141, 586] on input "having" at bounding box center [139, 587] width 15 height 15
radio input "true"
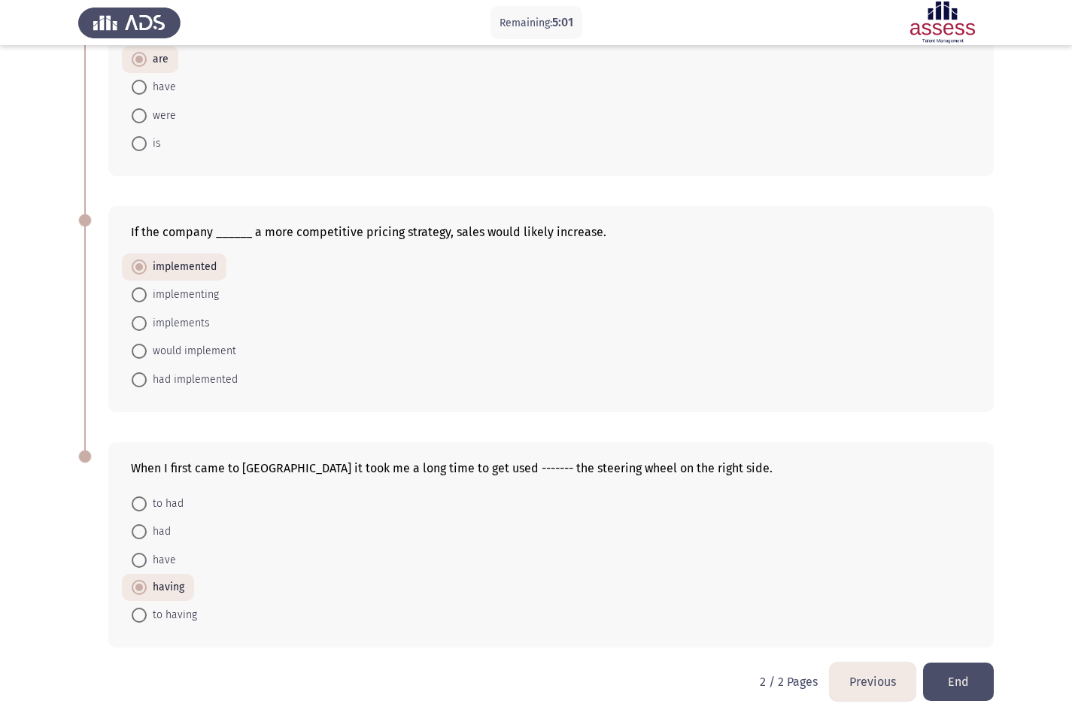
click at [140, 619] on span at bounding box center [139, 615] width 15 height 15
click at [140, 619] on input "to having" at bounding box center [139, 615] width 15 height 15
radio input "true"
click at [139, 589] on span at bounding box center [139, 589] width 0 height 0
click at [139, 588] on input "having" at bounding box center [139, 588] width 15 height 15
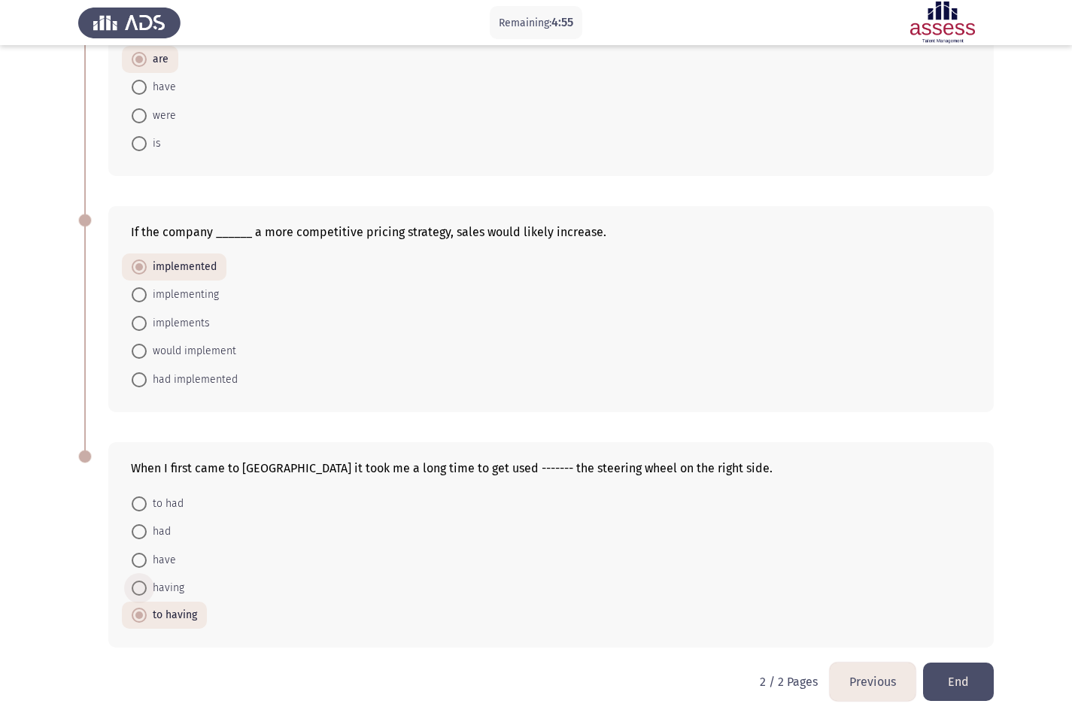
radio input "true"
click at [960, 620] on button "End" at bounding box center [958, 682] width 71 height 38
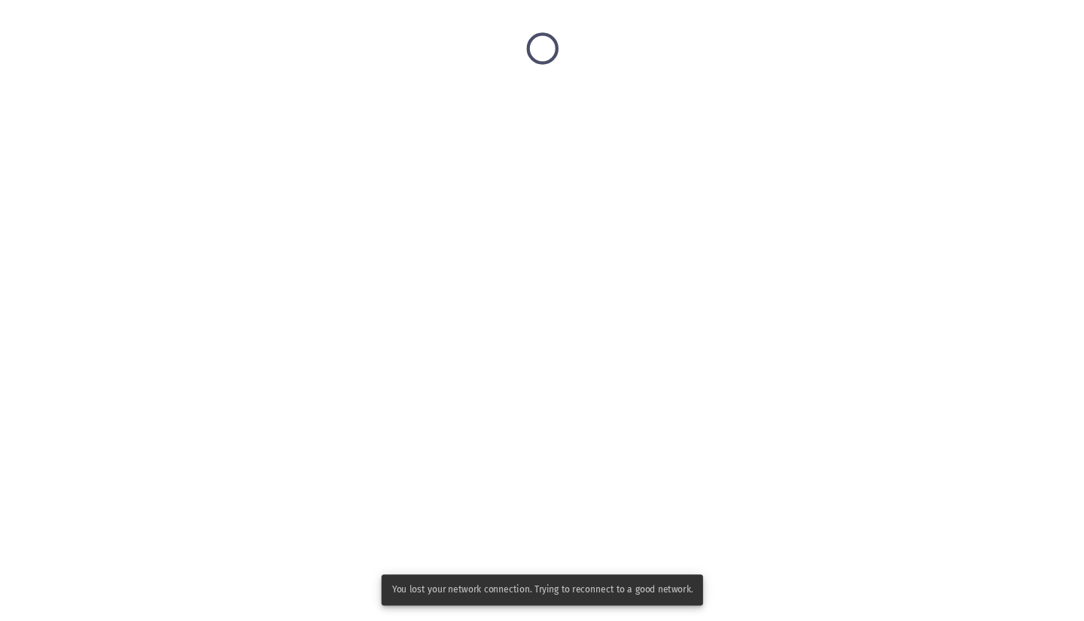
scroll to position [0, 0]
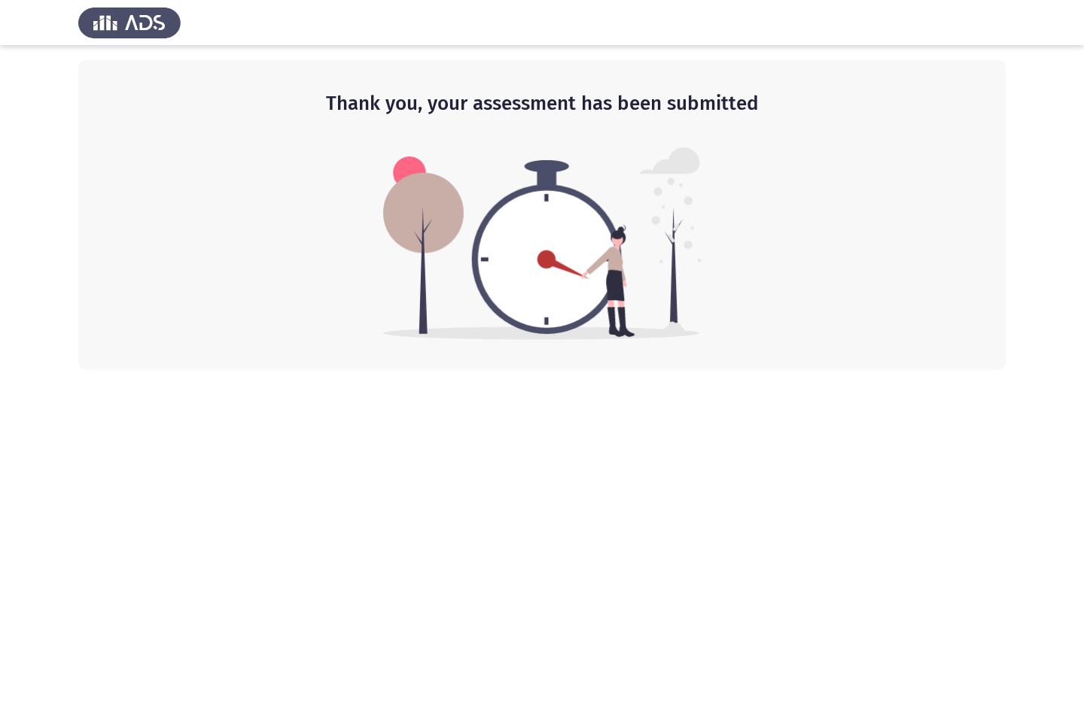
click at [874, 370] on html "Thank you, your assessment has been submitted" at bounding box center [542, 185] width 1084 height 370
click at [759, 354] on div "Thank you, your assessment has been submitted" at bounding box center [541, 215] width 927 height 310
click at [767, 360] on div "Thank you, your assessment has been submitted" at bounding box center [541, 215] width 927 height 310
click at [797, 370] on html "Thank you, your assessment has been submitted" at bounding box center [542, 185] width 1084 height 370
